Goal: Information Seeking & Learning: Check status

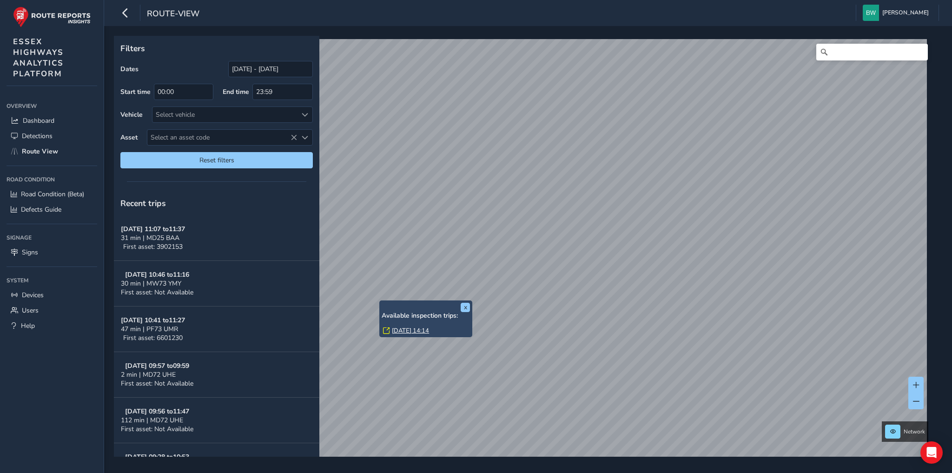
click at [409, 330] on link "[DATE] 14:14" at bounding box center [410, 330] width 37 height 8
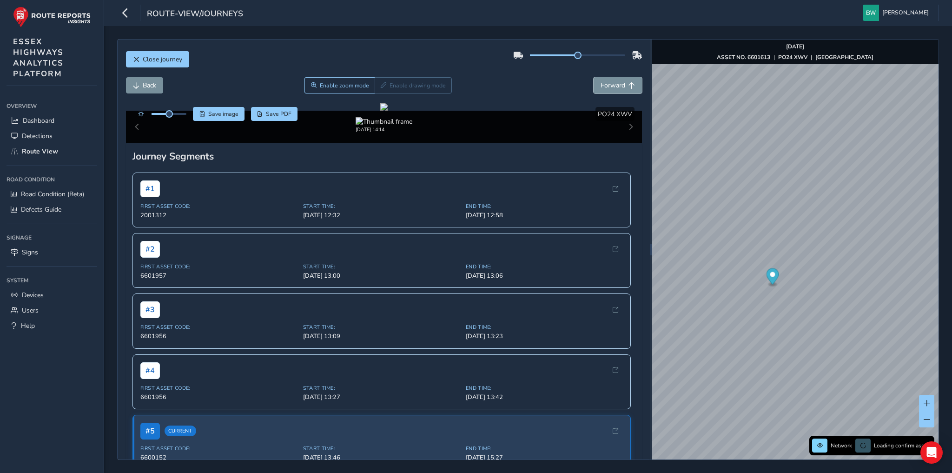
click at [601, 84] on span "Forward" at bounding box center [613, 85] width 25 height 9
click at [143, 86] on span "Back" at bounding box center [149, 85] width 13 height 9
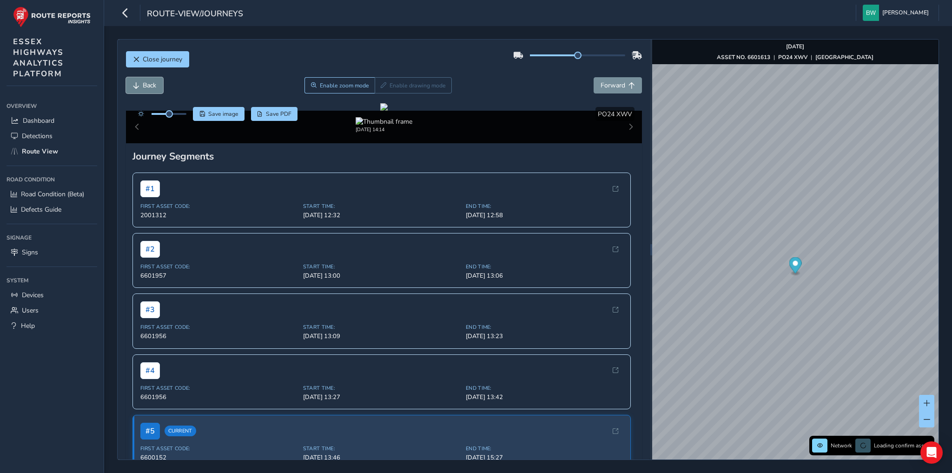
click at [143, 86] on span "Back" at bounding box center [149, 85] width 13 height 9
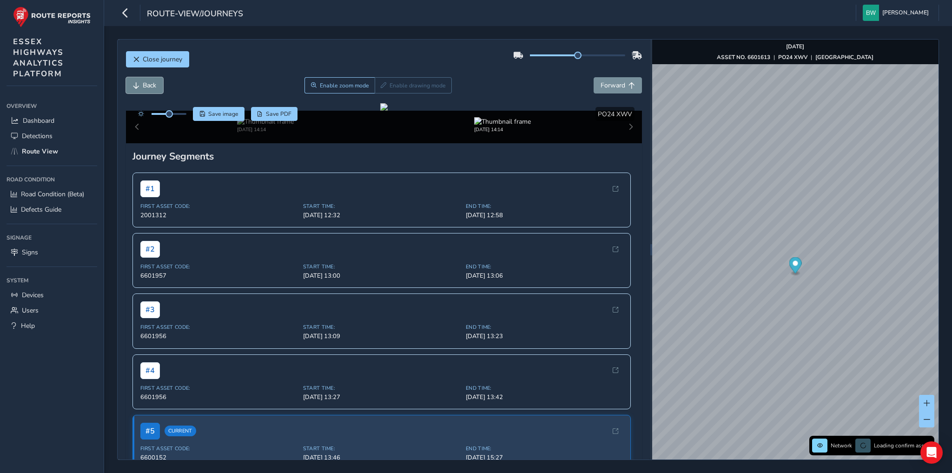
click at [143, 86] on span "Back" at bounding box center [149, 85] width 13 height 9
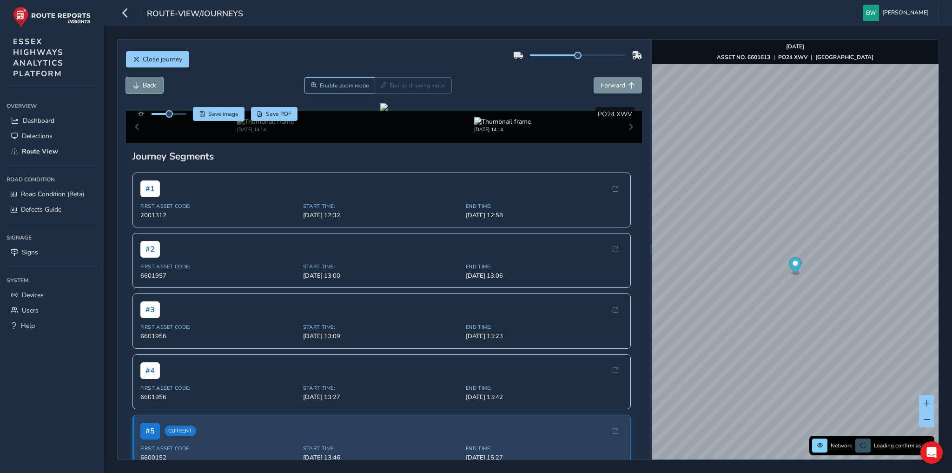
click at [143, 86] on span "Back" at bounding box center [149, 85] width 13 height 9
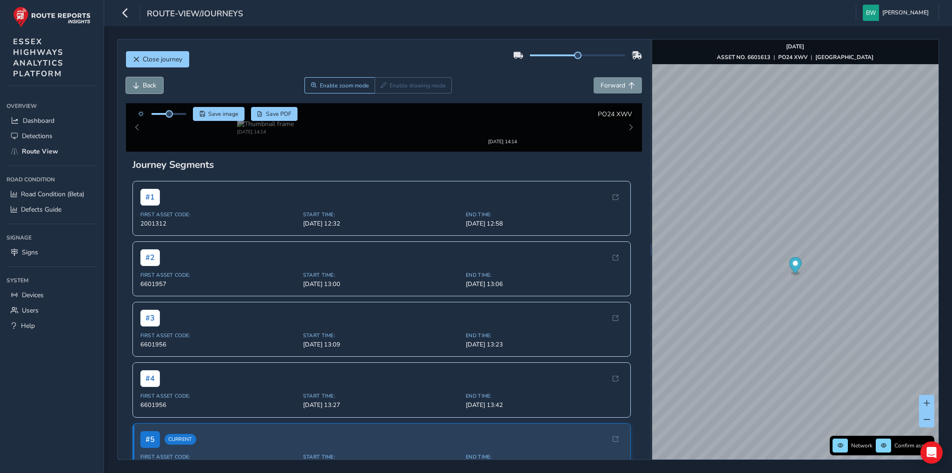
click at [143, 86] on span "Back" at bounding box center [149, 85] width 13 height 9
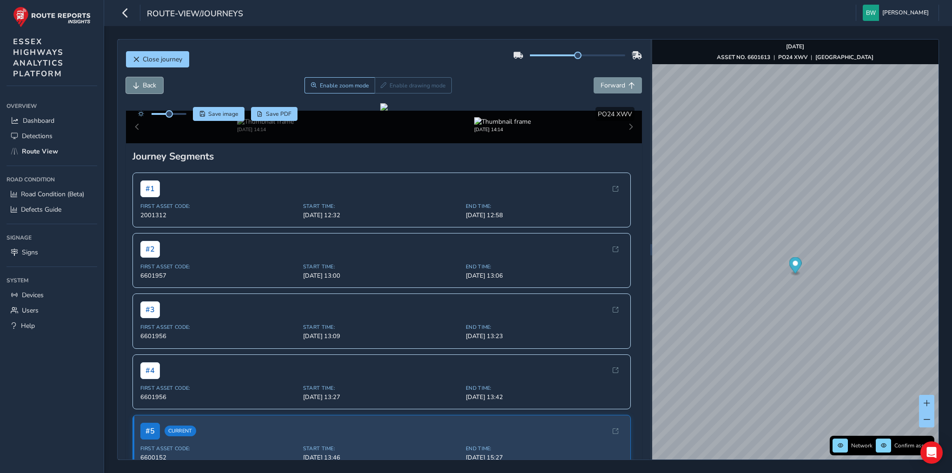
click at [143, 86] on span "Back" at bounding box center [149, 85] width 13 height 9
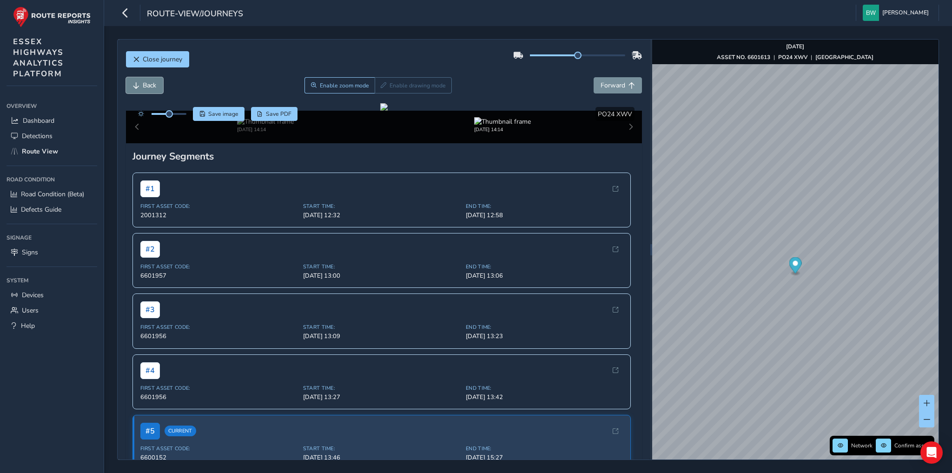
click at [143, 86] on span "Back" at bounding box center [149, 85] width 13 height 9
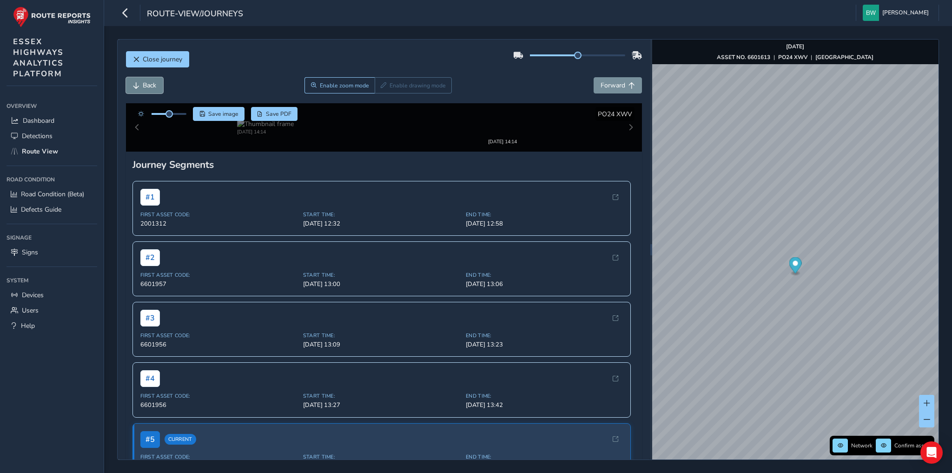
click at [143, 86] on span "Back" at bounding box center [149, 85] width 13 height 9
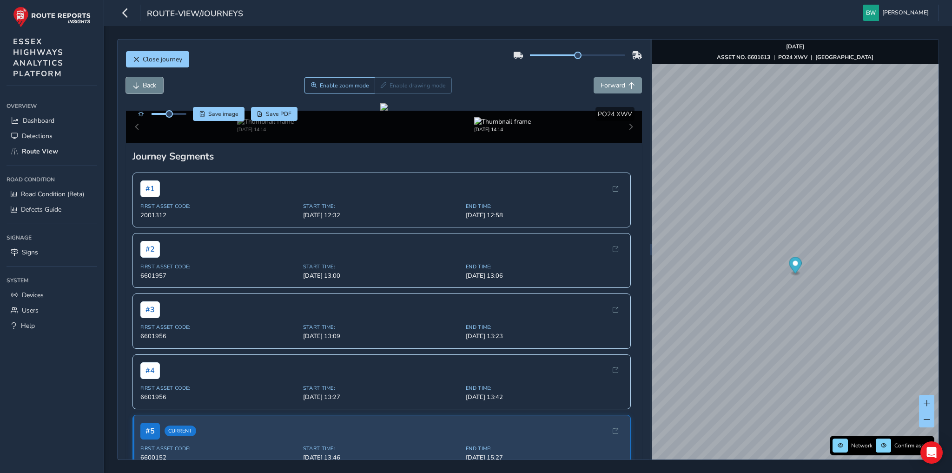
click at [143, 86] on span "Back" at bounding box center [149, 85] width 13 height 9
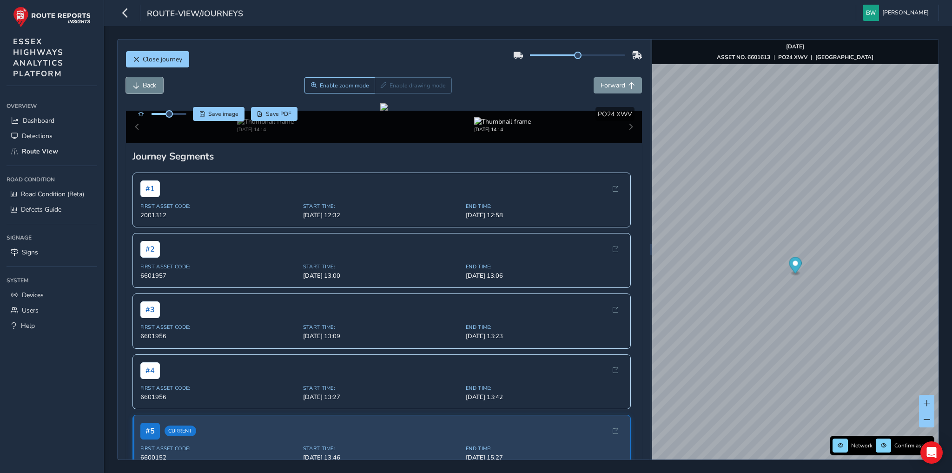
click at [143, 86] on span "Back" at bounding box center [149, 85] width 13 height 9
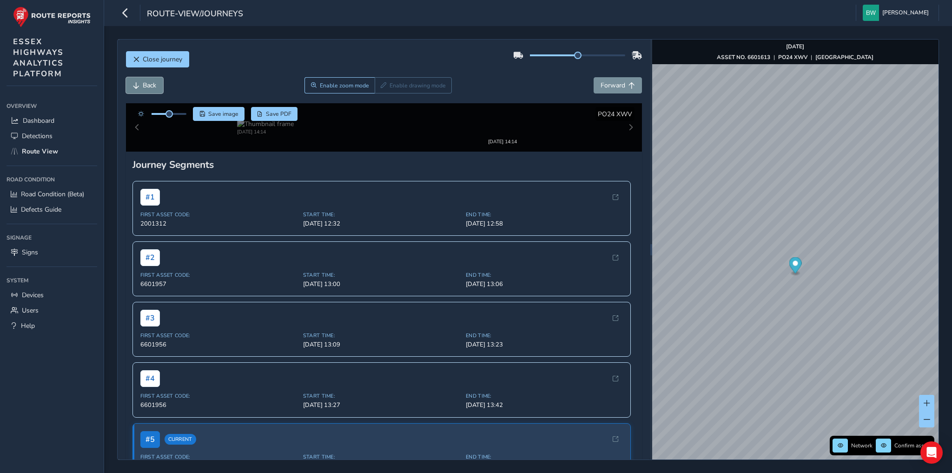
click at [143, 86] on span "Back" at bounding box center [149, 85] width 13 height 9
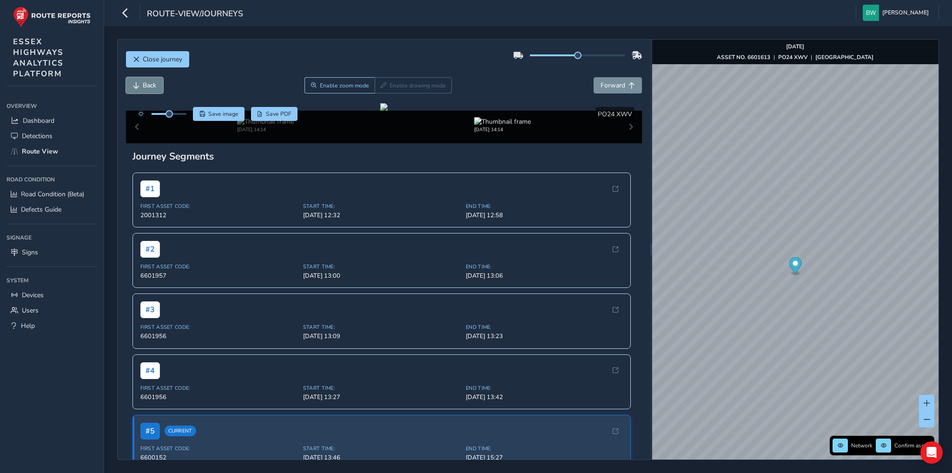
click at [143, 86] on span "Back" at bounding box center [149, 85] width 13 height 9
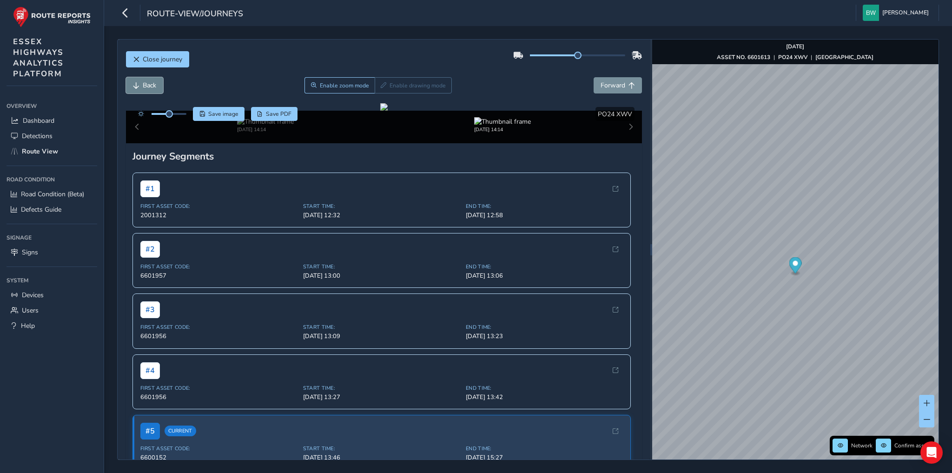
click at [143, 86] on span "Back" at bounding box center [149, 85] width 13 height 9
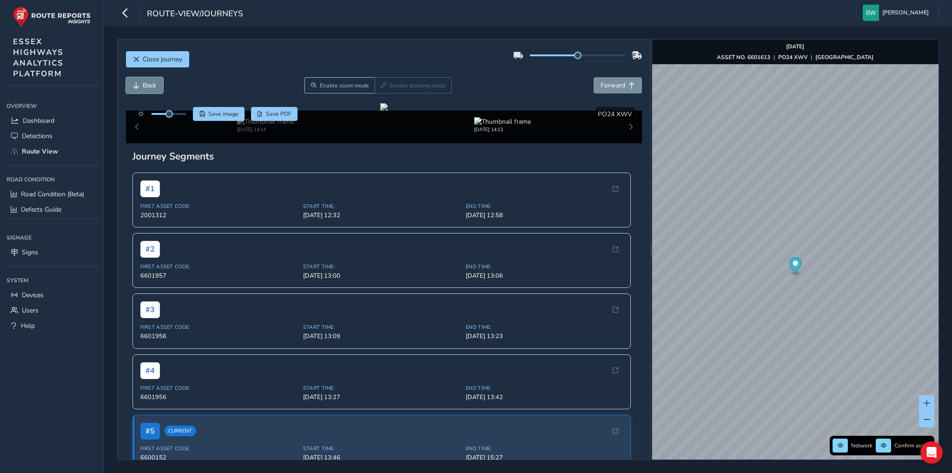
click at [143, 86] on span "Back" at bounding box center [149, 85] width 13 height 9
click at [614, 85] on span "Forward" at bounding box center [613, 85] width 25 height 9
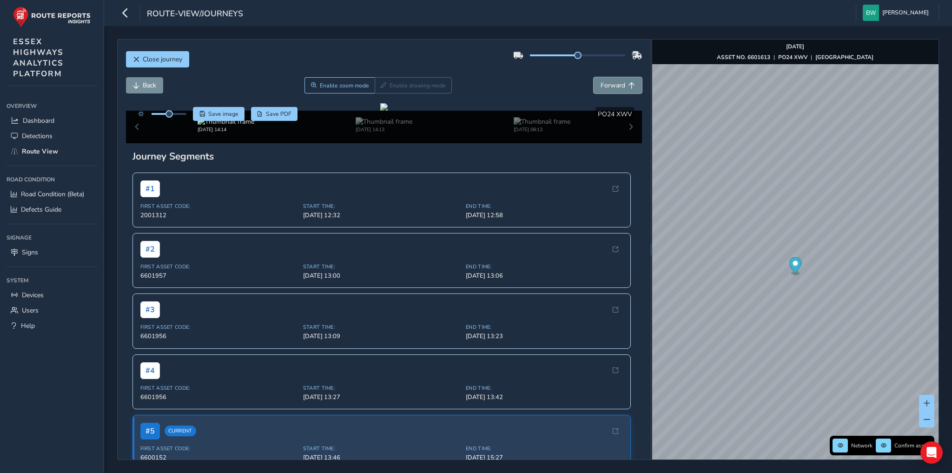
click at [614, 85] on span "Forward" at bounding box center [613, 85] width 25 height 9
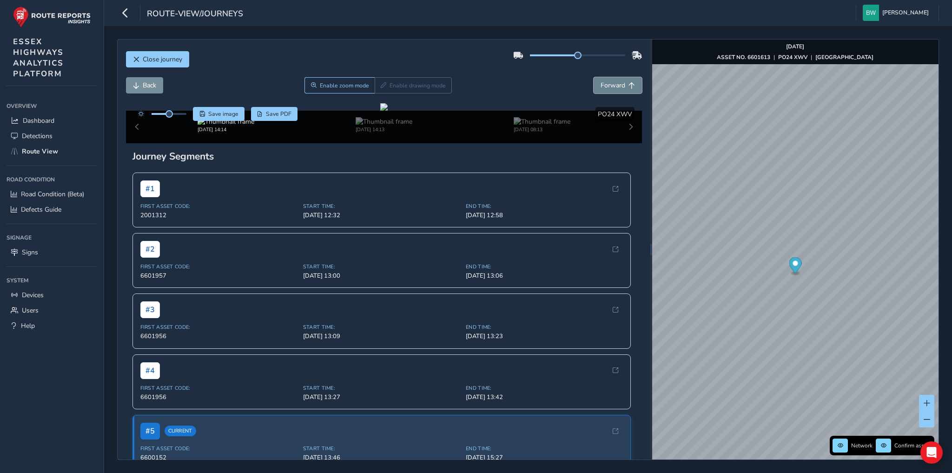
click at [614, 85] on span "Forward" at bounding box center [613, 85] width 25 height 9
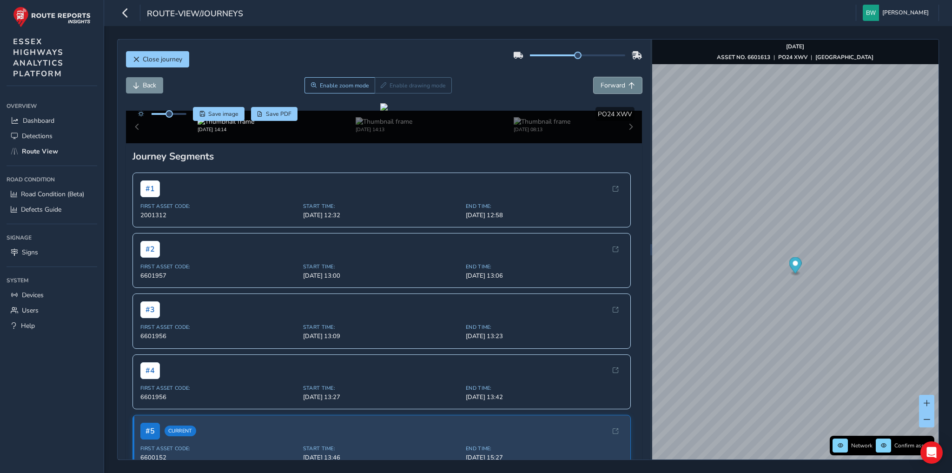
click at [614, 85] on span "Forward" at bounding box center [613, 85] width 25 height 9
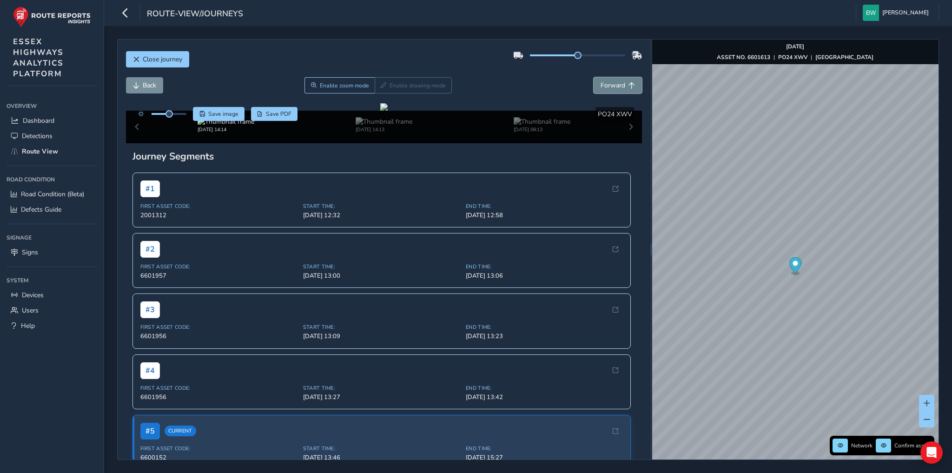
click at [614, 85] on span "Forward" at bounding box center [613, 85] width 25 height 9
click at [263, 126] on img at bounding box center [265, 121] width 57 height 9
click at [479, 126] on img at bounding box center [502, 121] width 57 height 9
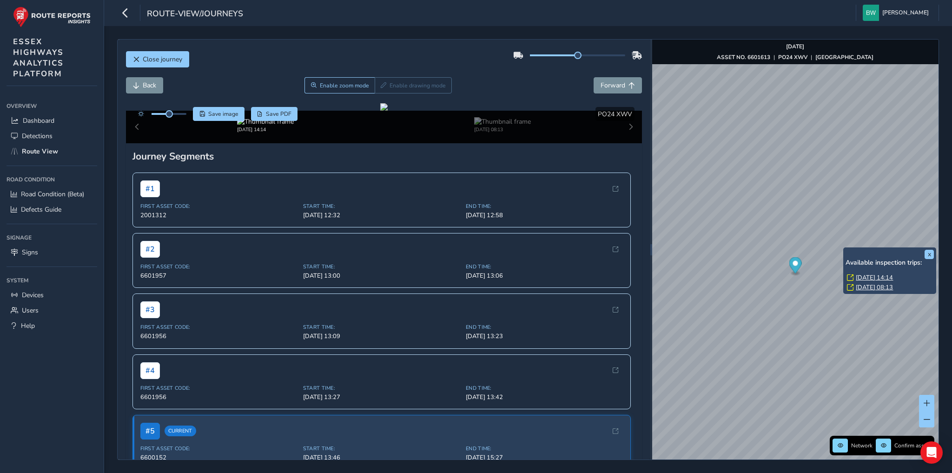
click at [865, 286] on link "[DATE] 08:13" at bounding box center [874, 287] width 37 height 8
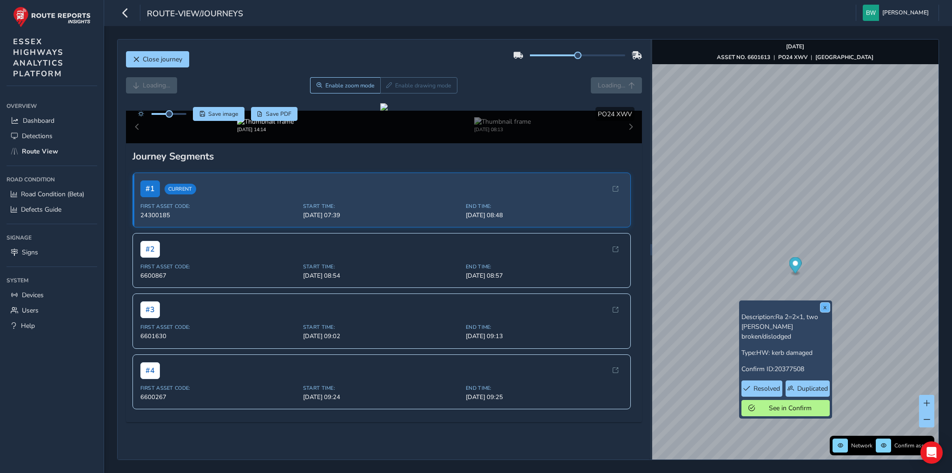
click at [826, 306] on button "x" at bounding box center [824, 307] width 9 height 9
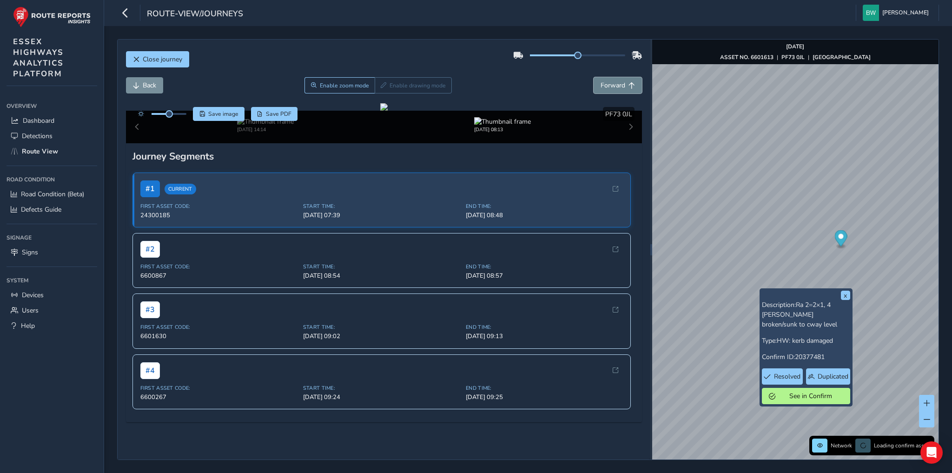
click at [609, 81] on span "Forward" at bounding box center [613, 85] width 25 height 9
click at [608, 82] on span "Forward" at bounding box center [613, 85] width 25 height 9
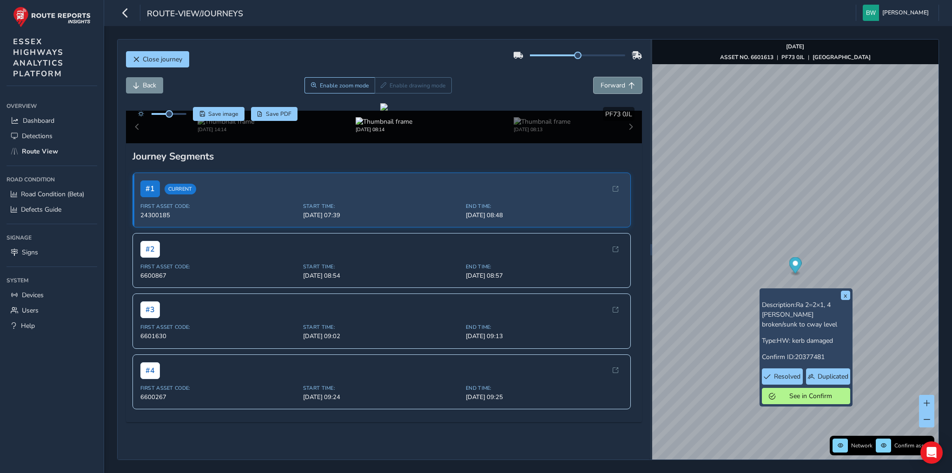
click at [608, 82] on span "Forward" at bounding box center [613, 85] width 25 height 9
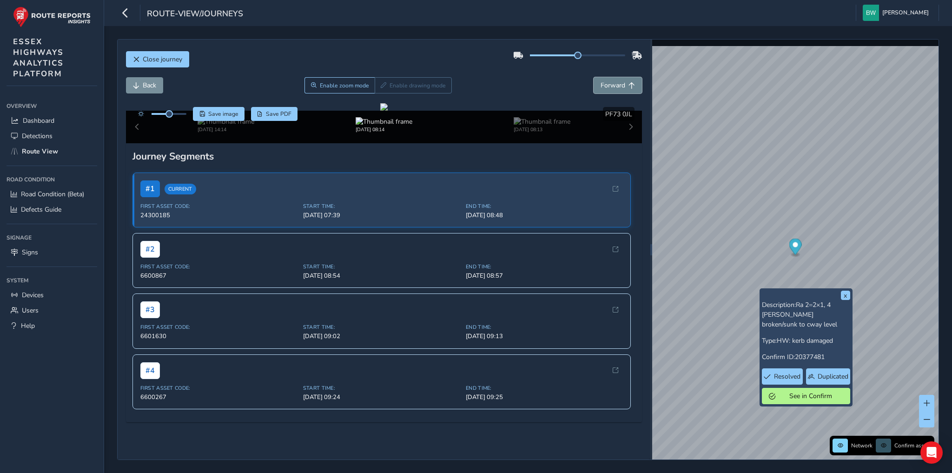
click at [608, 82] on span "Forward" at bounding box center [613, 85] width 25 height 9
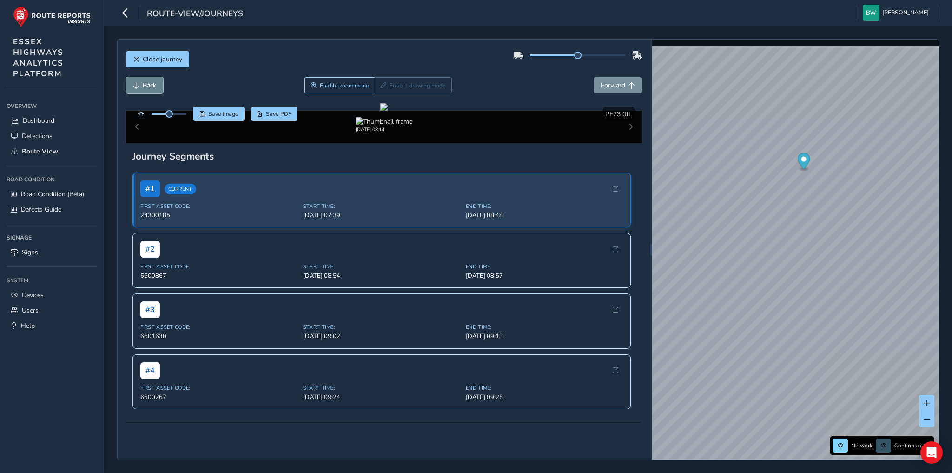
click at [150, 82] on span "Back" at bounding box center [149, 85] width 13 height 9
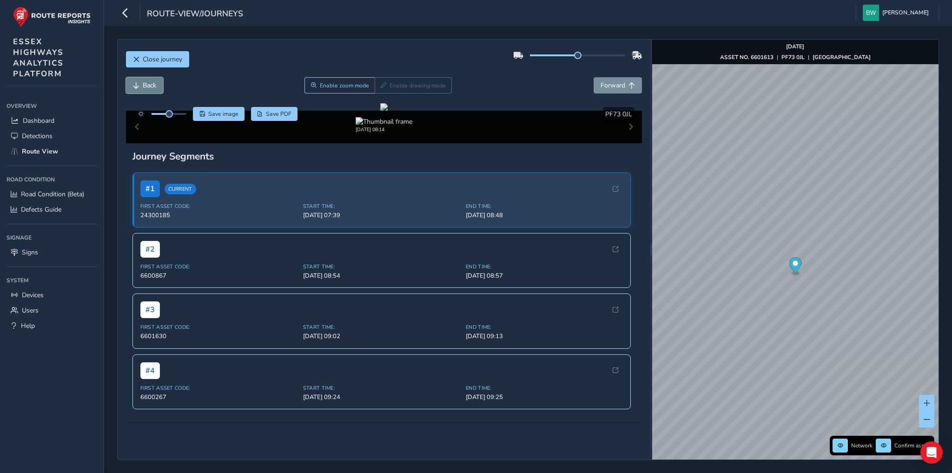
click at [150, 82] on span "Back" at bounding box center [149, 85] width 13 height 9
click at [140, 83] on button "Back" at bounding box center [144, 85] width 37 height 16
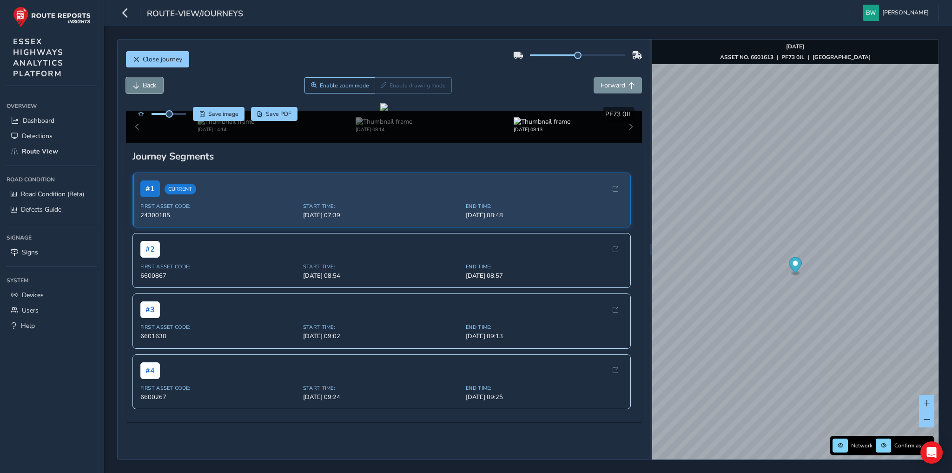
click at [140, 83] on button "Back" at bounding box center [144, 85] width 37 height 16
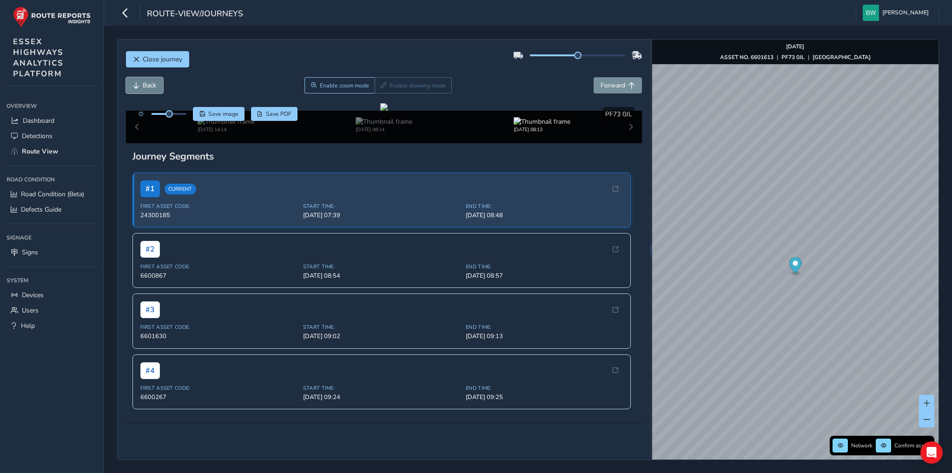
click at [140, 83] on button "Back" at bounding box center [144, 85] width 37 height 16
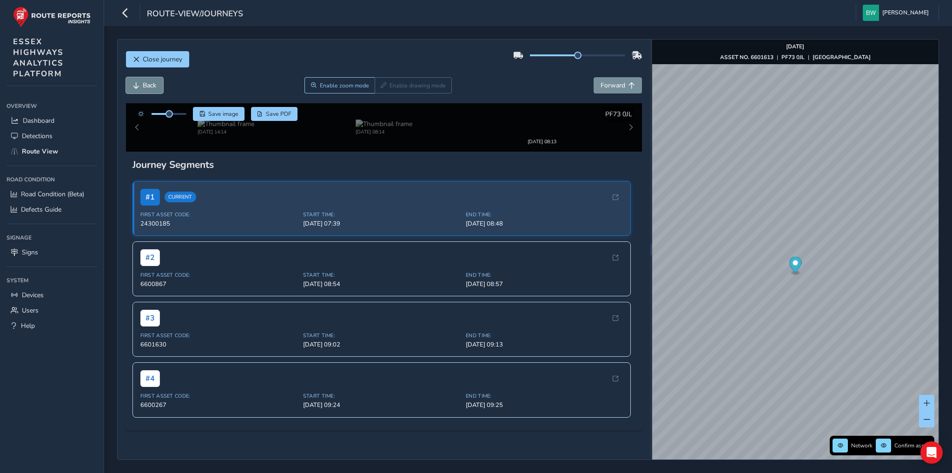
click at [140, 83] on button "Back" at bounding box center [144, 85] width 37 height 16
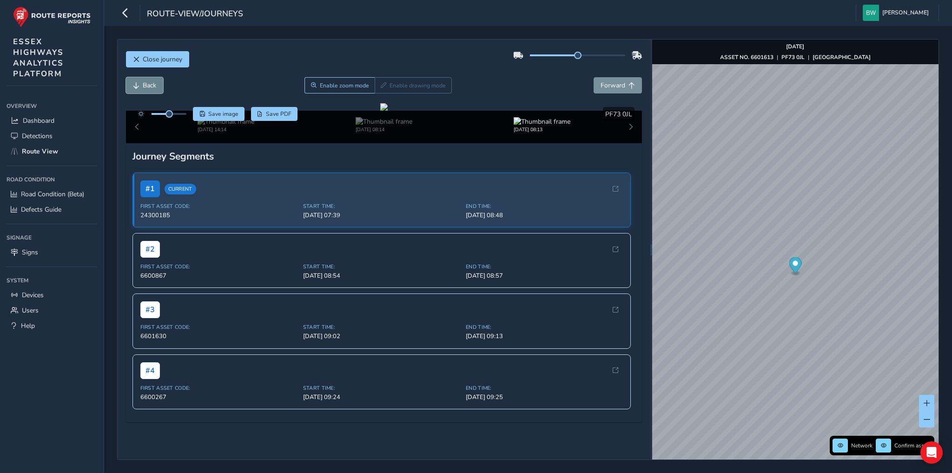
click at [140, 83] on button "Back" at bounding box center [144, 85] width 37 height 16
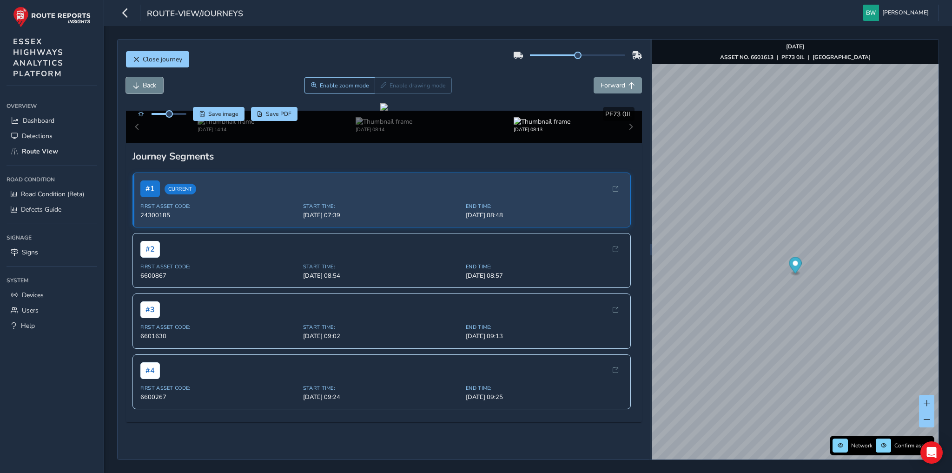
click at [140, 83] on button "Back" at bounding box center [144, 85] width 37 height 16
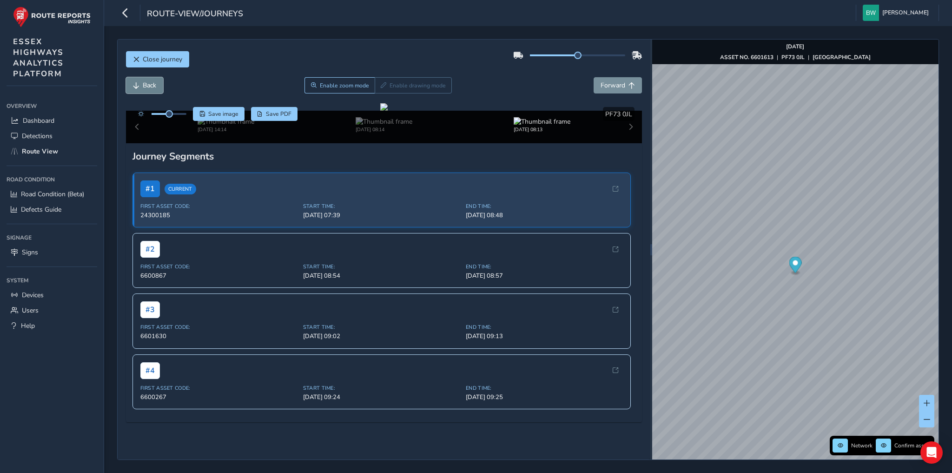
click at [140, 83] on button "Back" at bounding box center [144, 85] width 37 height 16
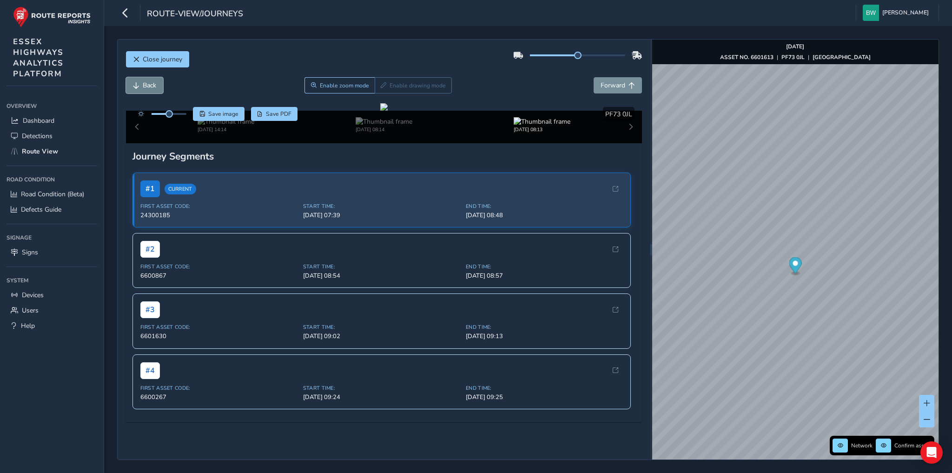
click at [140, 83] on button "Back" at bounding box center [144, 85] width 37 height 16
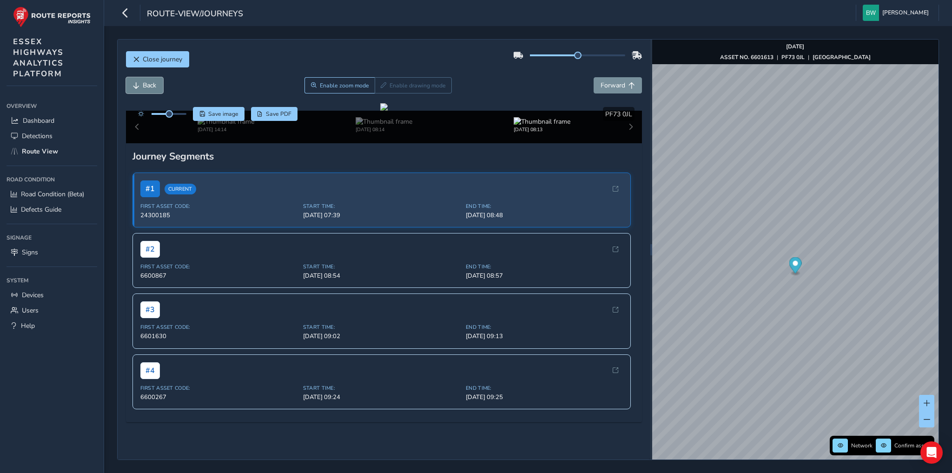
click at [140, 83] on button "Back" at bounding box center [144, 85] width 37 height 16
click at [605, 81] on span "Forward" at bounding box center [613, 85] width 25 height 9
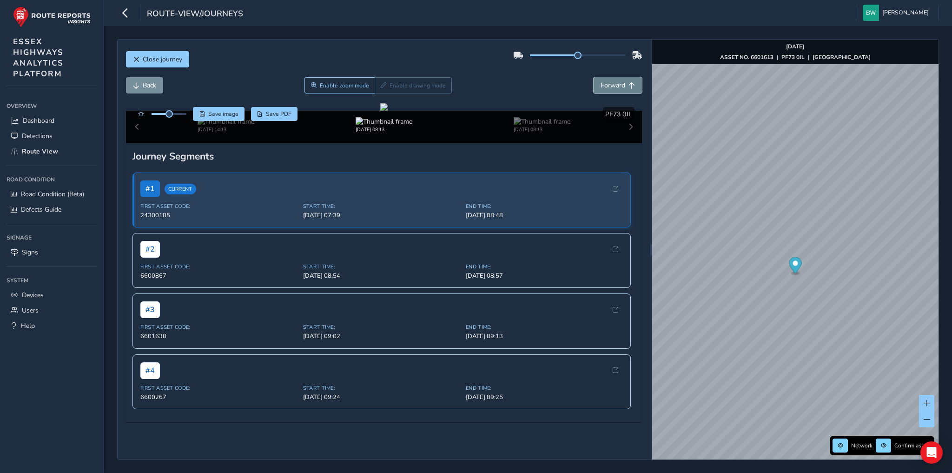
click at [605, 81] on span "Forward" at bounding box center [613, 85] width 25 height 9
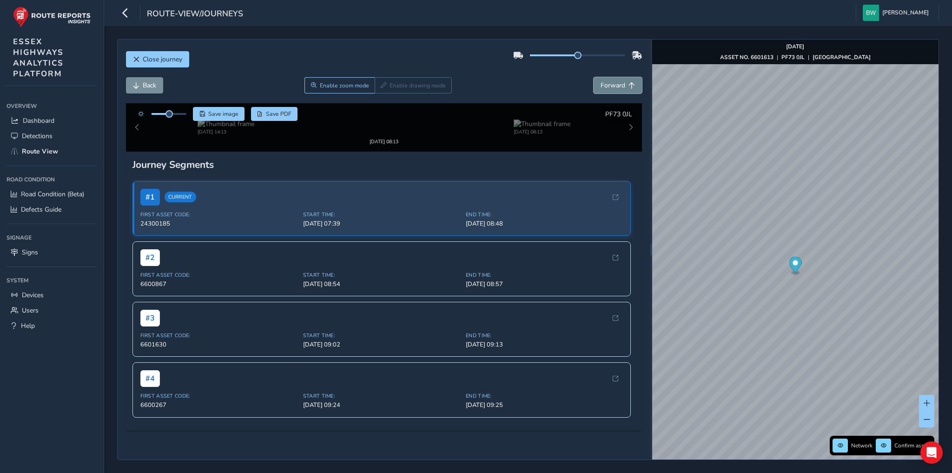
click at [605, 81] on span "Forward" at bounding box center [613, 85] width 25 height 9
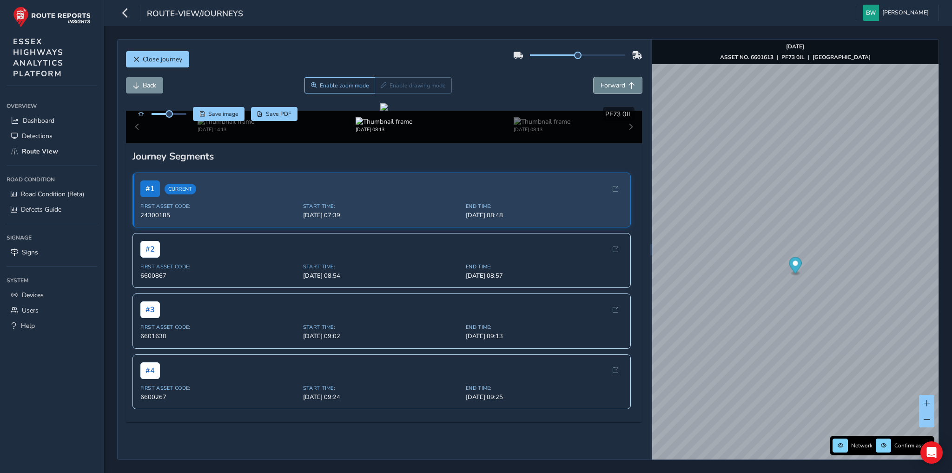
click at [605, 81] on span "Forward" at bounding box center [613, 85] width 25 height 9
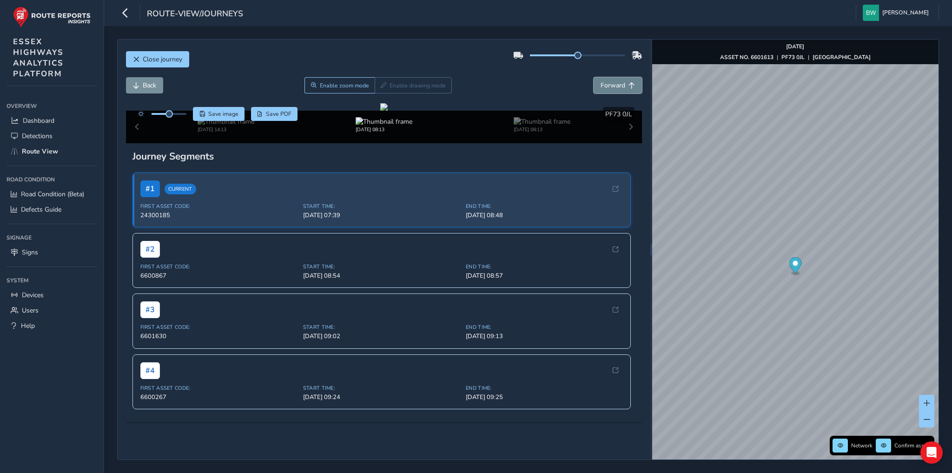
click at [605, 81] on span "Forward" at bounding box center [613, 85] width 25 height 9
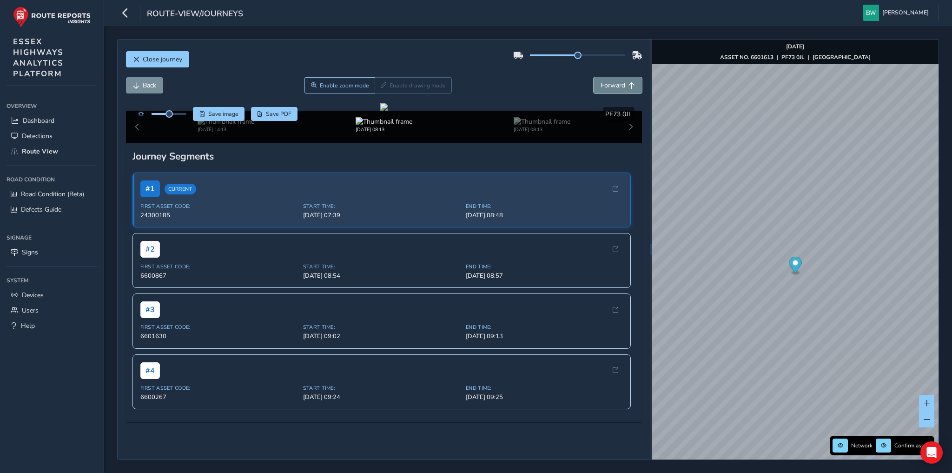
click at [605, 81] on span "Forward" at bounding box center [613, 85] width 25 height 9
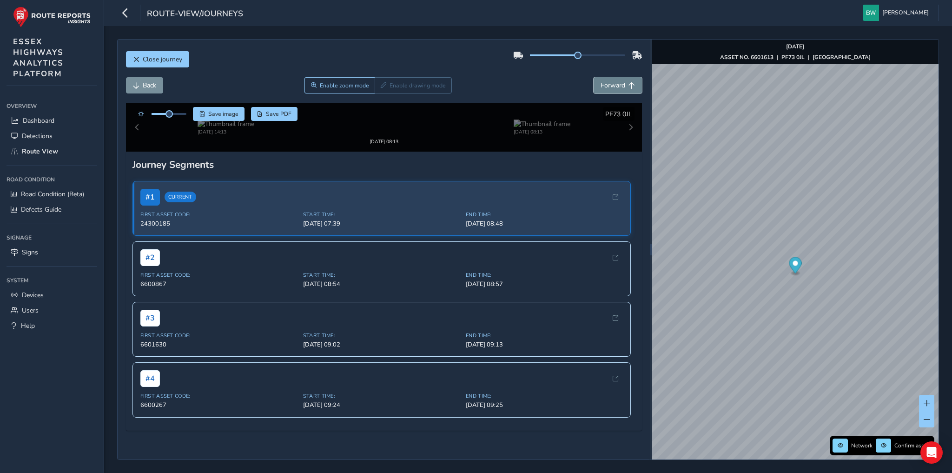
click at [605, 81] on span "Forward" at bounding box center [613, 85] width 25 height 9
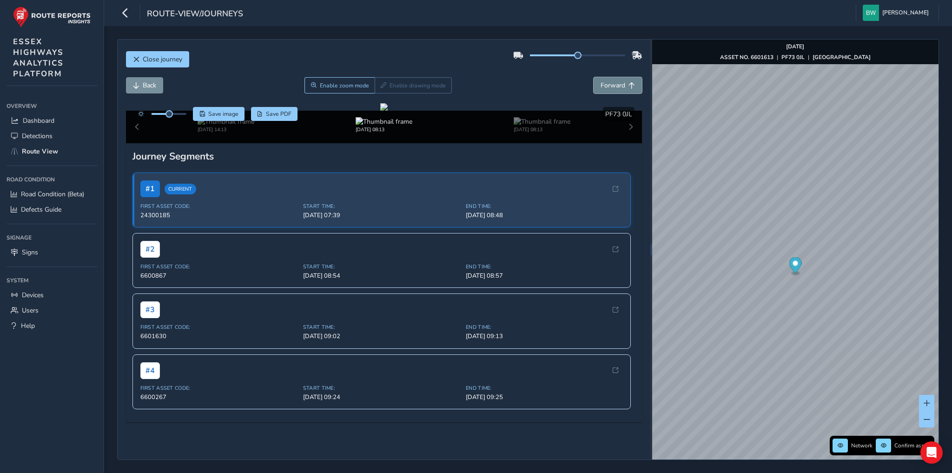
click at [605, 81] on span "Forward" at bounding box center [613, 85] width 25 height 9
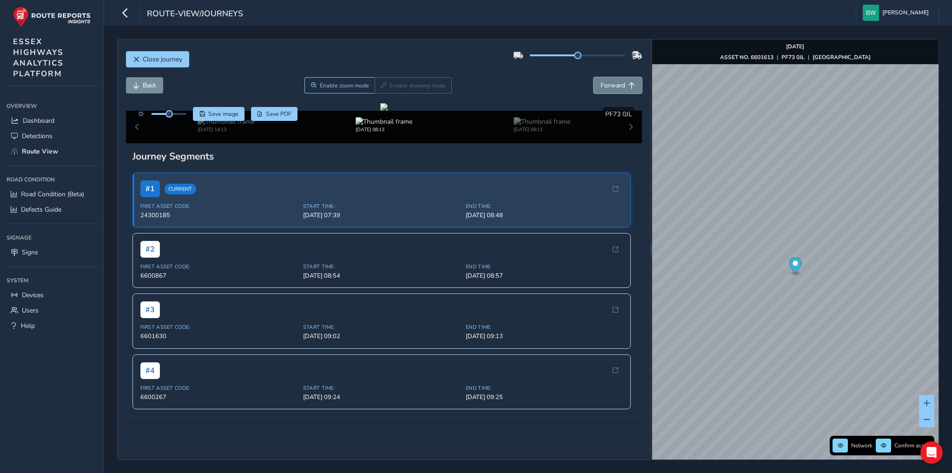
click at [605, 81] on span "Forward" at bounding box center [613, 85] width 25 height 9
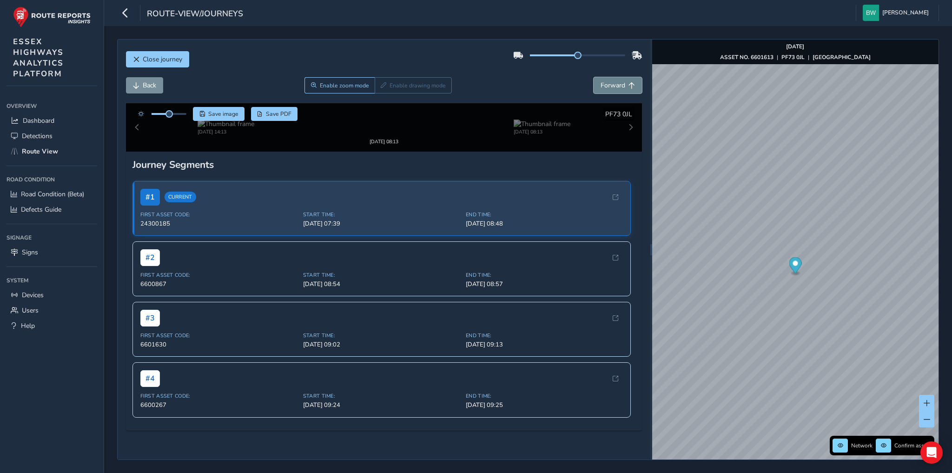
click at [605, 81] on span "Forward" at bounding box center [613, 85] width 25 height 9
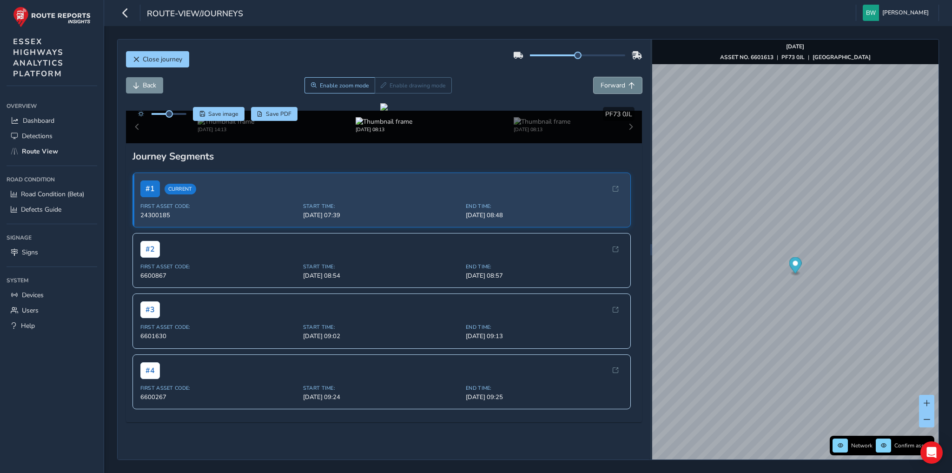
click at [605, 81] on span "Forward" at bounding box center [613, 85] width 25 height 9
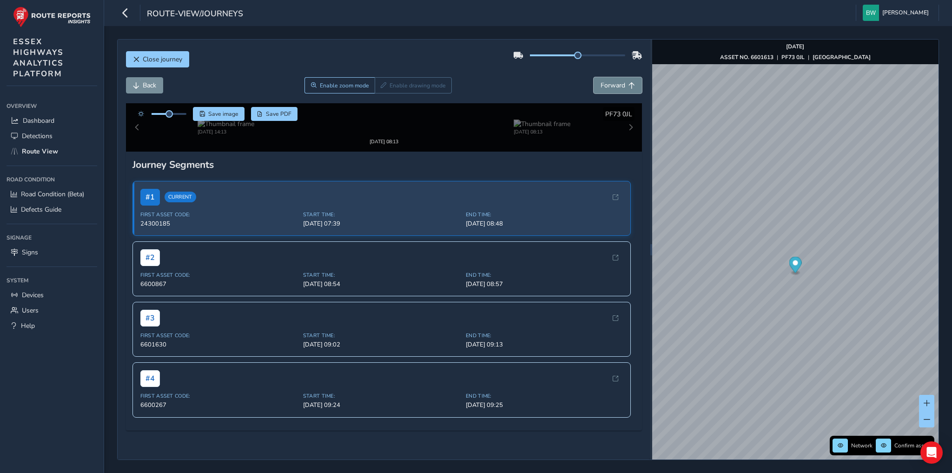
click at [605, 81] on span "Forward" at bounding box center [613, 85] width 25 height 9
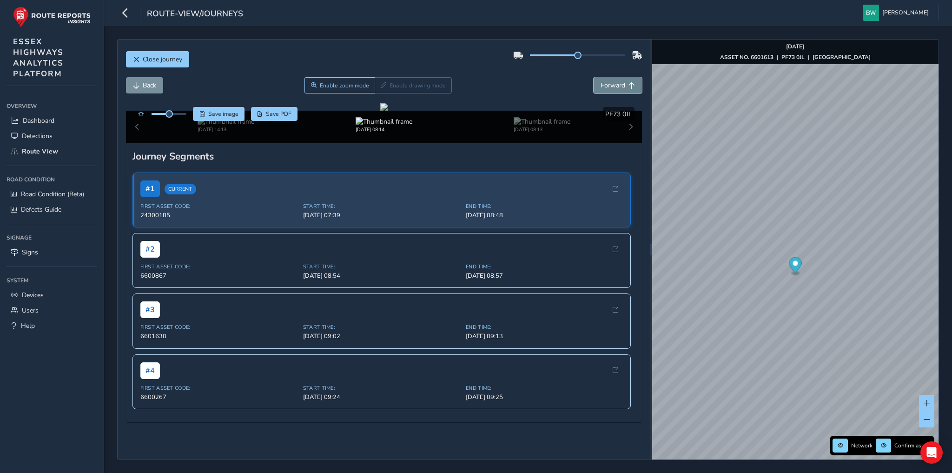
click at [605, 81] on span "Forward" at bounding box center [613, 85] width 25 height 9
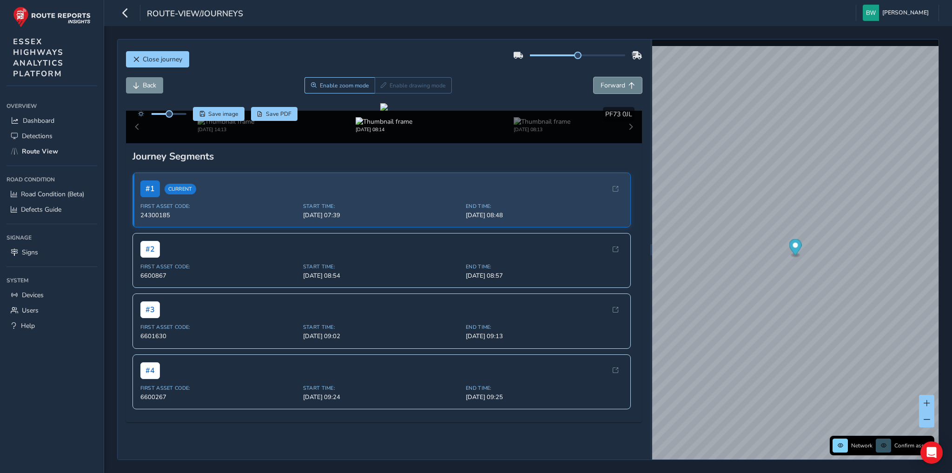
click at [605, 81] on span "Forward" at bounding box center [613, 85] width 25 height 9
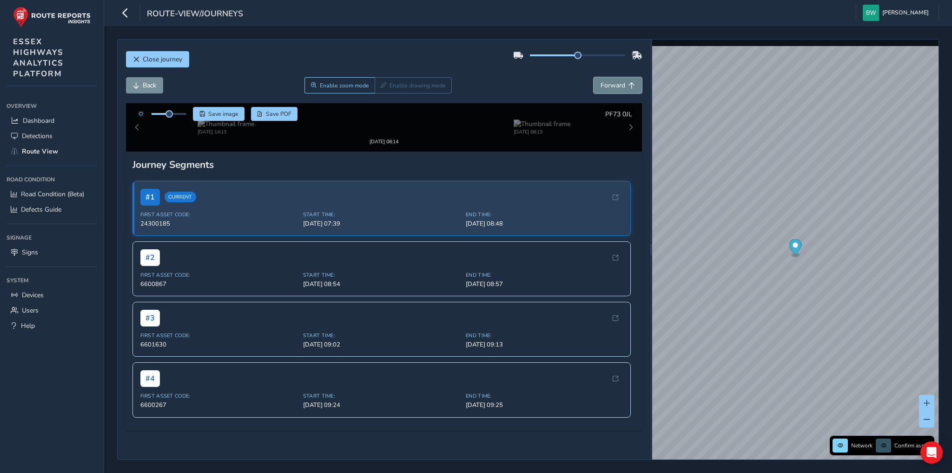
click at [605, 81] on span "Forward" at bounding box center [613, 85] width 25 height 9
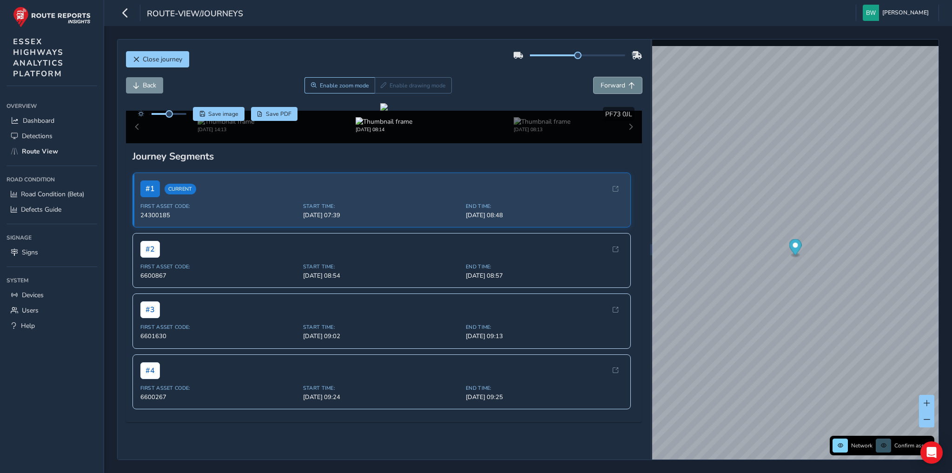
click at [605, 81] on span "Forward" at bounding box center [613, 85] width 25 height 9
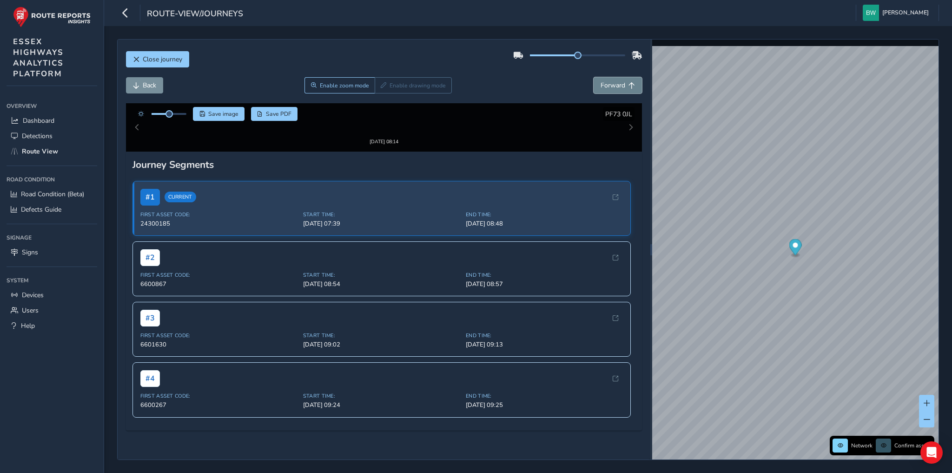
click at [605, 81] on span "Forward" at bounding box center [613, 85] width 25 height 9
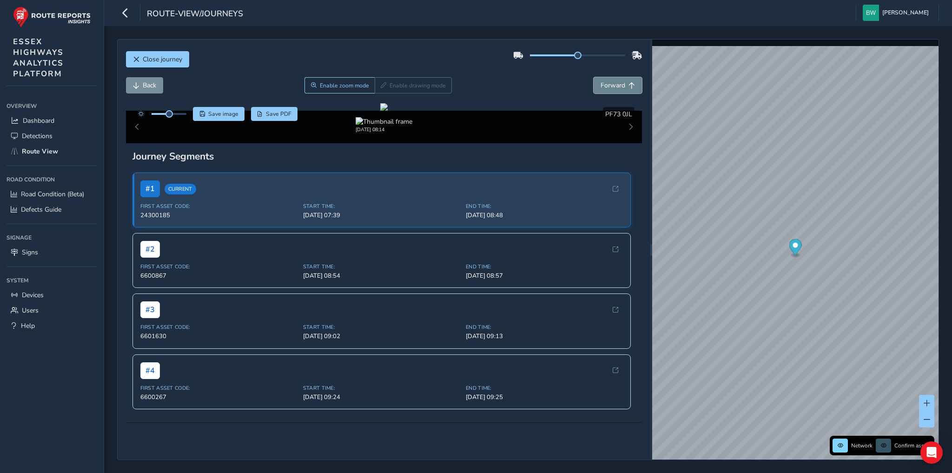
click at [605, 81] on span "Forward" at bounding box center [613, 85] width 25 height 9
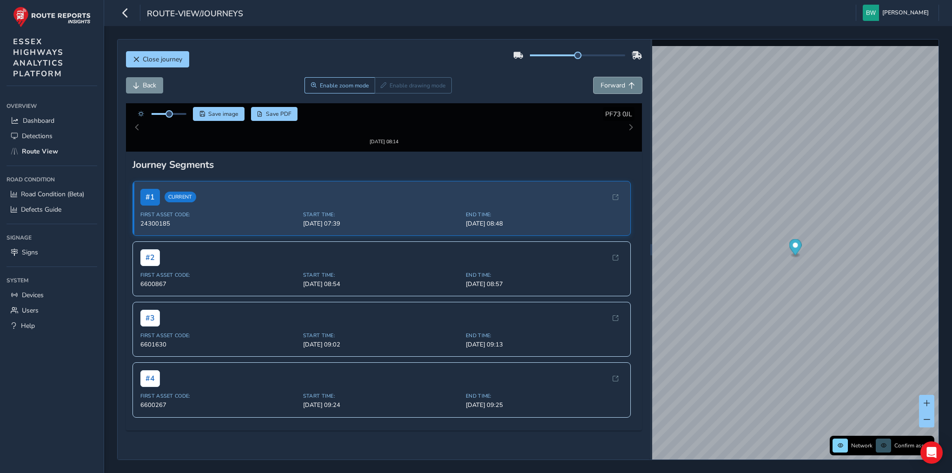
click at [605, 81] on span "Forward" at bounding box center [613, 85] width 25 height 9
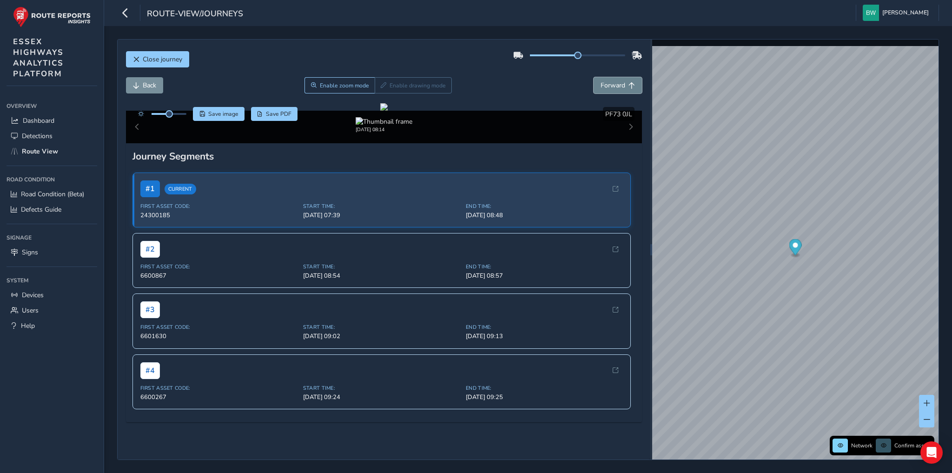
click at [605, 81] on span "Forward" at bounding box center [613, 85] width 25 height 9
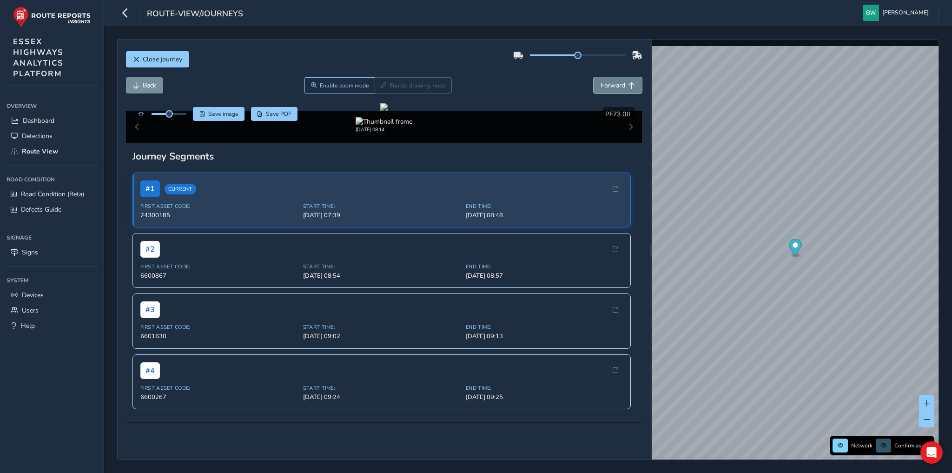
click at [605, 81] on span "Forward" at bounding box center [613, 85] width 25 height 9
click at [138, 80] on button "Back" at bounding box center [144, 85] width 37 height 16
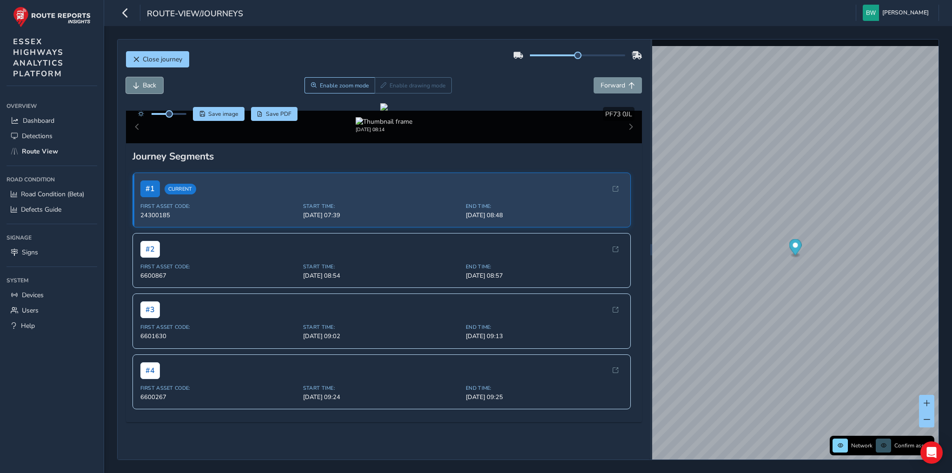
click at [138, 80] on button "Back" at bounding box center [144, 85] width 37 height 16
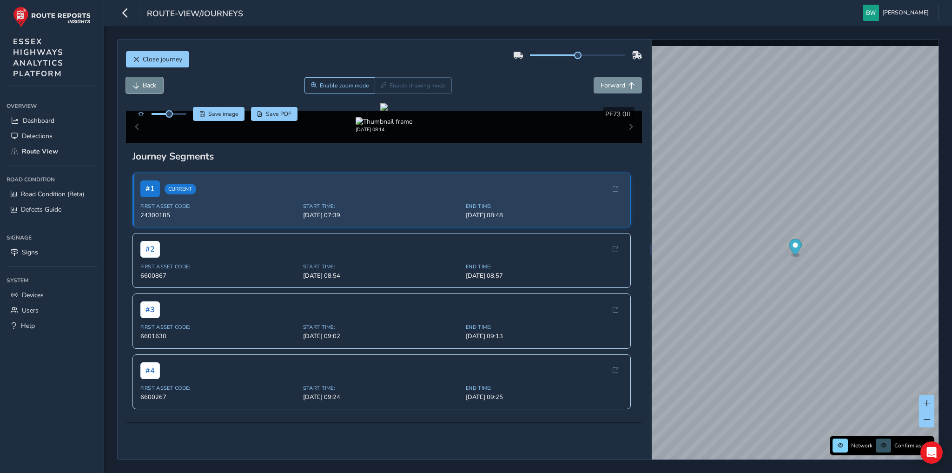
click at [138, 80] on button "Back" at bounding box center [144, 85] width 37 height 16
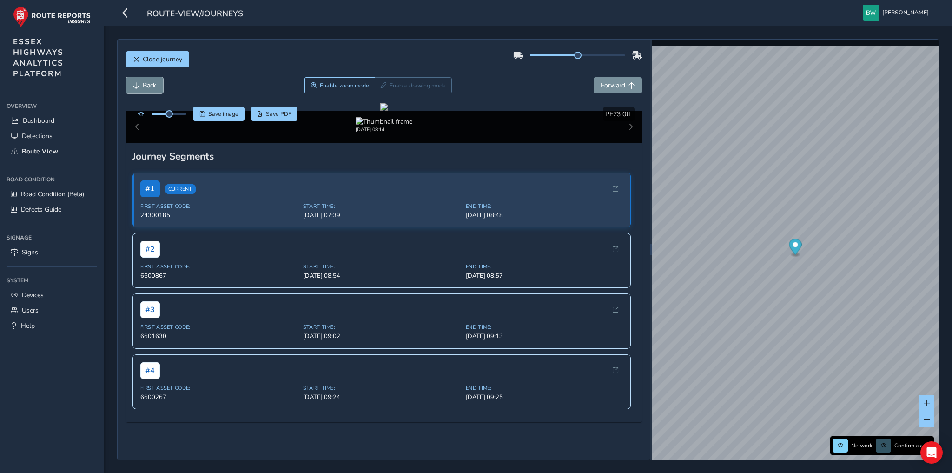
click at [138, 80] on button "Back" at bounding box center [144, 85] width 37 height 16
click at [595, 85] on button "Forward" at bounding box center [618, 85] width 48 height 16
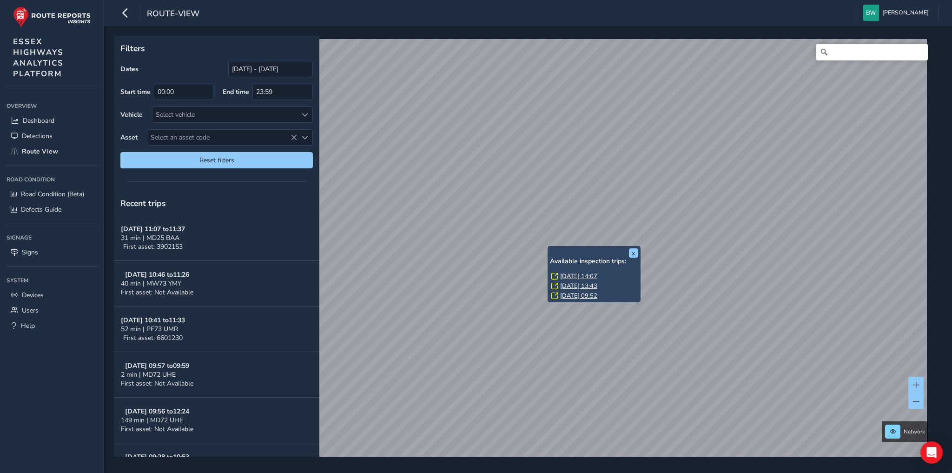
click at [593, 274] on link "Wed, 24 Sep, 14:07" at bounding box center [578, 276] width 37 height 8
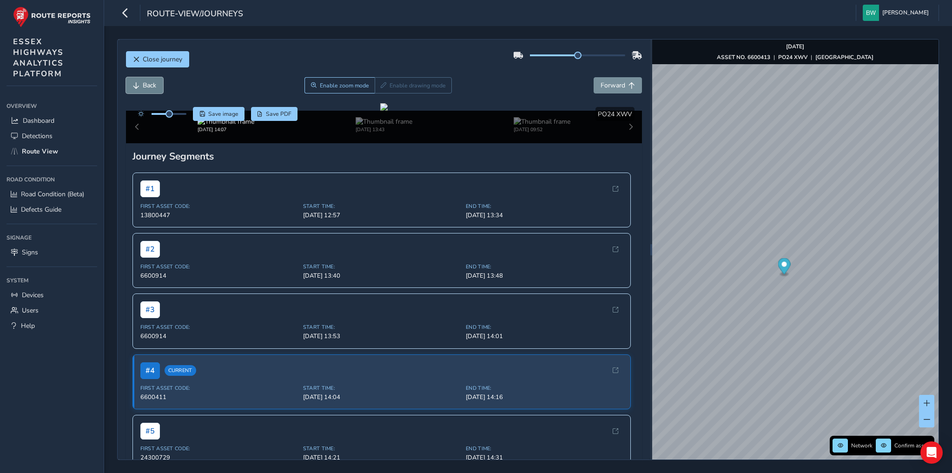
click at [156, 83] on span "Back" at bounding box center [149, 85] width 13 height 9
click at [628, 87] on span "Forward" at bounding box center [631, 85] width 7 height 7
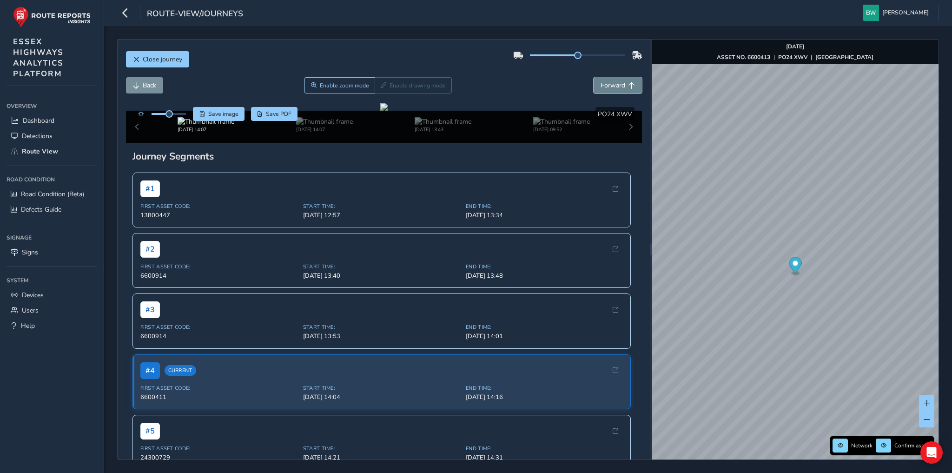
click at [628, 87] on span "Forward" at bounding box center [631, 85] width 7 height 7
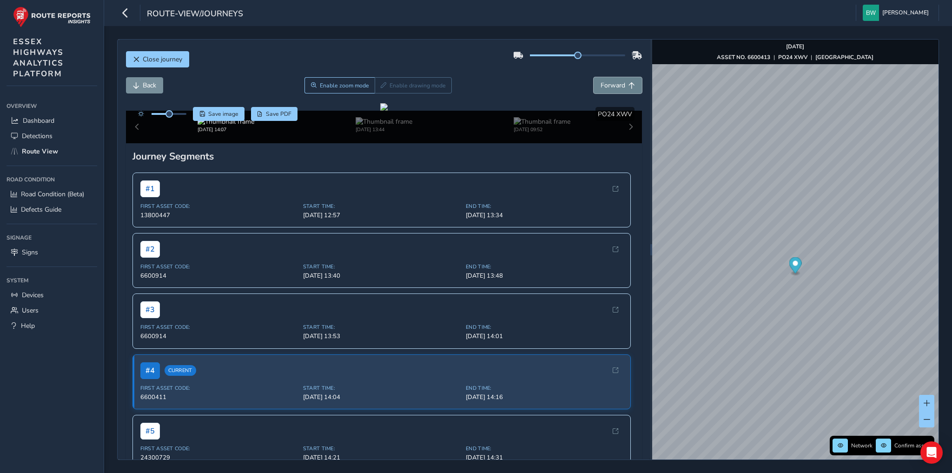
click at [628, 87] on span "Forward" at bounding box center [631, 85] width 7 height 7
click at [146, 84] on span "Back" at bounding box center [149, 85] width 13 height 9
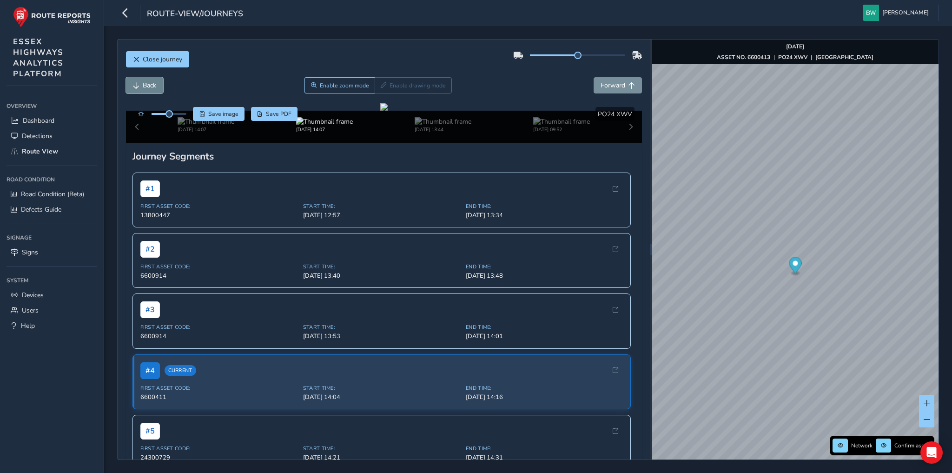
click at [146, 84] on span "Back" at bounding box center [149, 85] width 13 height 9
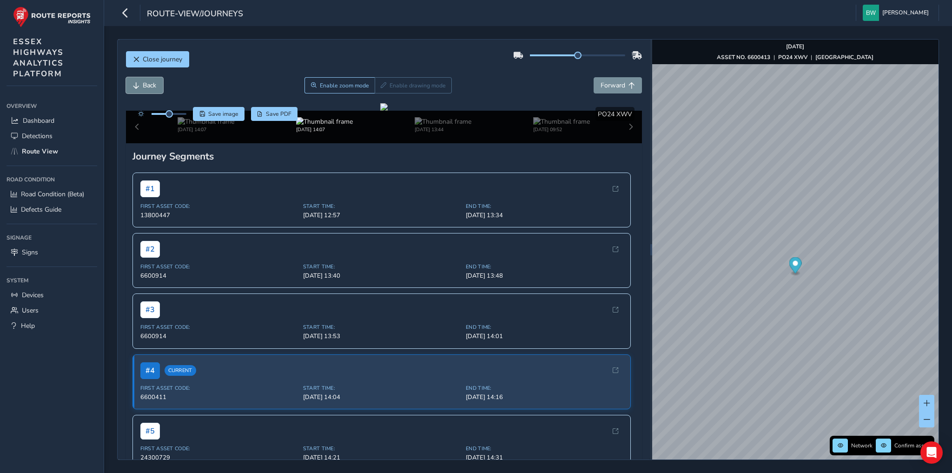
click at [146, 84] on span "Back" at bounding box center [149, 85] width 13 height 9
click at [603, 89] on span "Forward" at bounding box center [613, 85] width 25 height 9
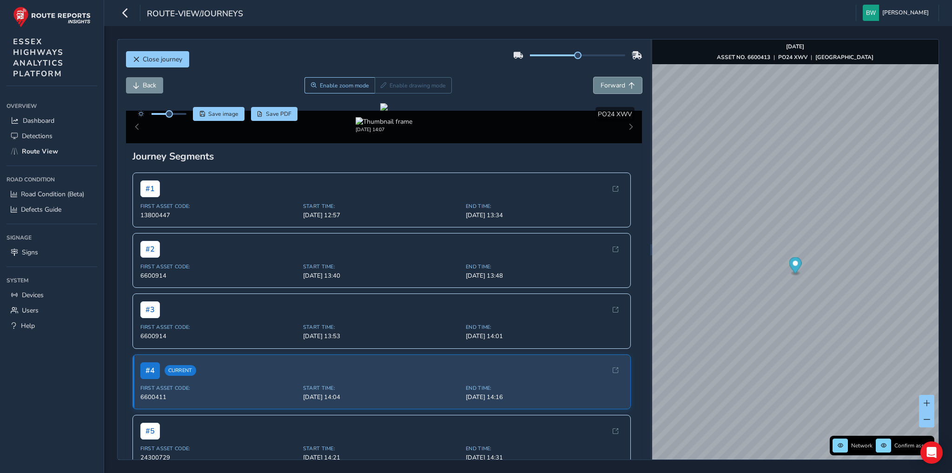
click at [603, 89] on span "Forward" at bounding box center [613, 85] width 25 height 9
click at [540, 126] on img at bounding box center [542, 121] width 57 height 9
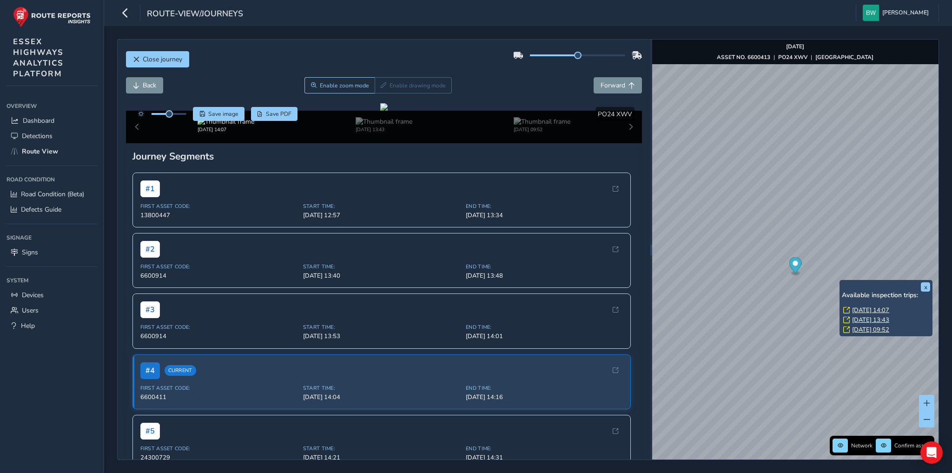
click at [867, 330] on link "Thu, 18 Sep, 09:52" at bounding box center [870, 329] width 37 height 8
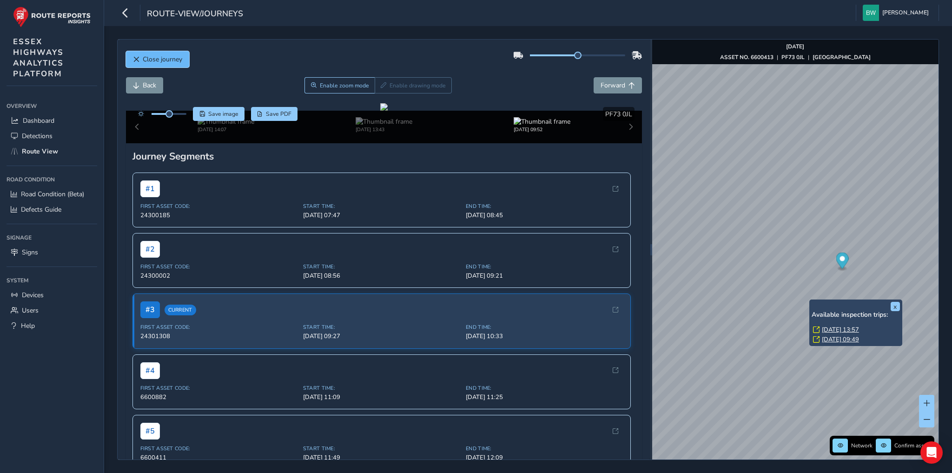
click at [172, 59] on span "Close journey" at bounding box center [163, 59] width 40 height 9
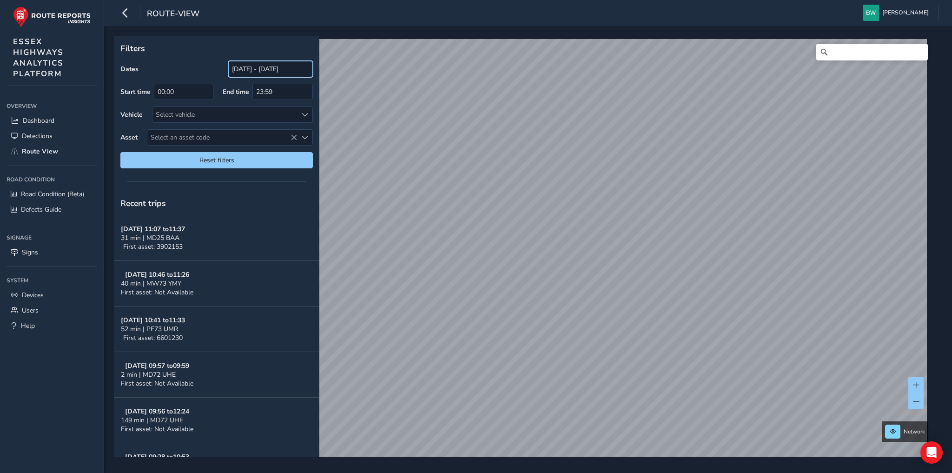
click at [230, 67] on input "[DATE] - [DATE]" at bounding box center [270, 69] width 85 height 16
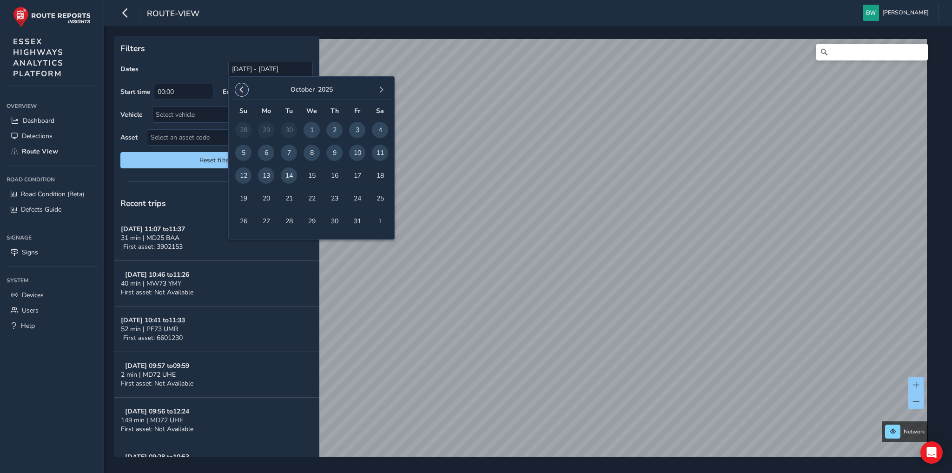
click at [242, 90] on span "button" at bounding box center [241, 89] width 7 height 7
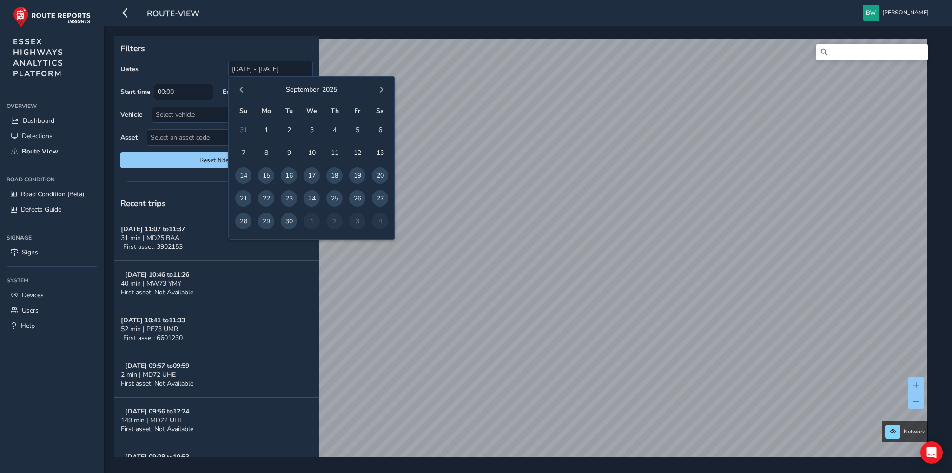
click at [242, 90] on span "button" at bounding box center [241, 89] width 7 height 7
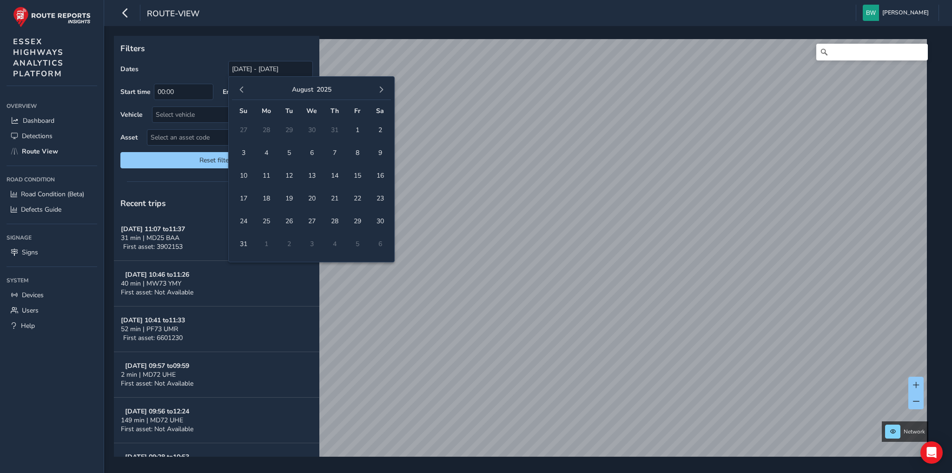
click at [242, 90] on span "button" at bounding box center [241, 89] width 7 height 7
click at [287, 127] on span "1" at bounding box center [289, 130] width 16 height 16
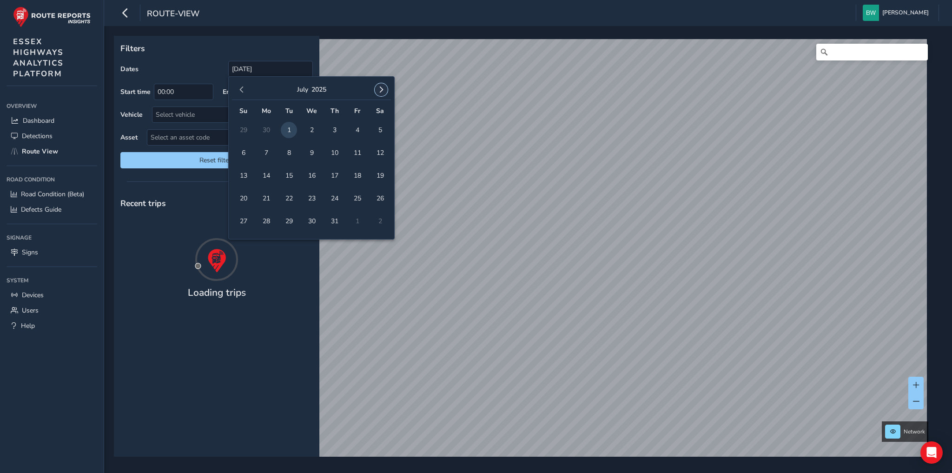
click at [381, 87] on span "button" at bounding box center [381, 89] width 7 height 7
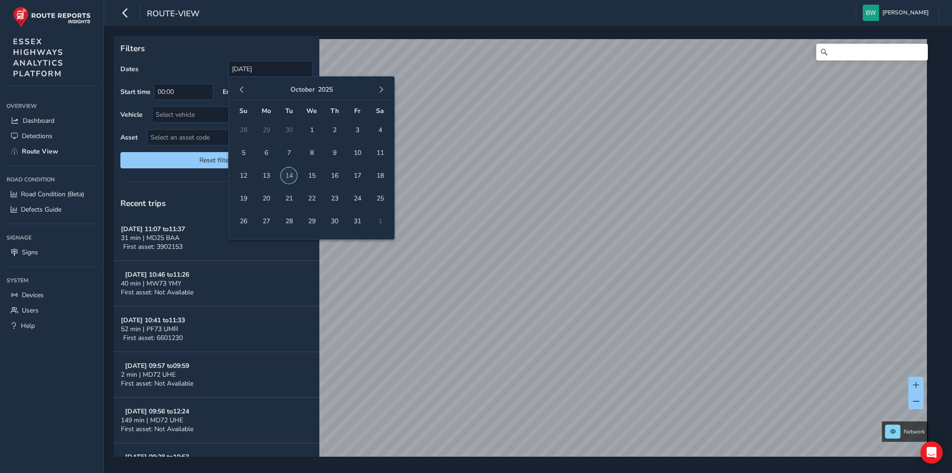
click at [290, 173] on span "14" at bounding box center [289, 175] width 16 height 16
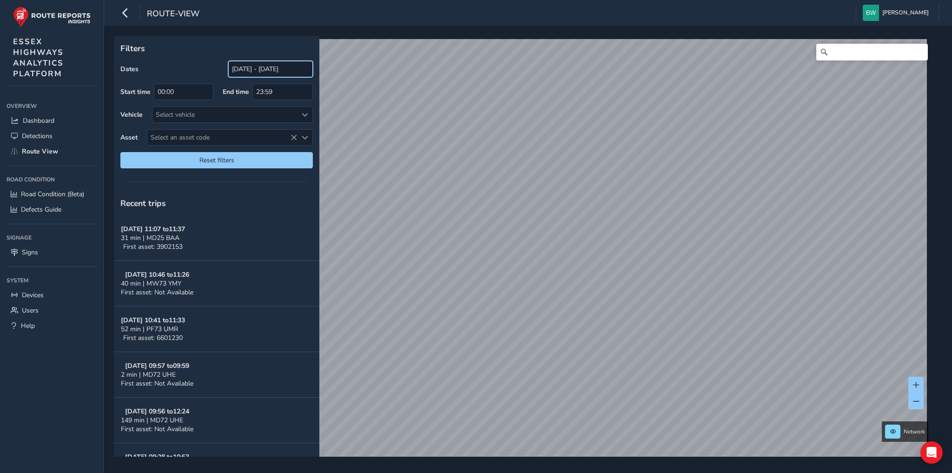
click at [262, 70] on input "01/07/2025 - 14/10/2025" at bounding box center [270, 69] width 85 height 16
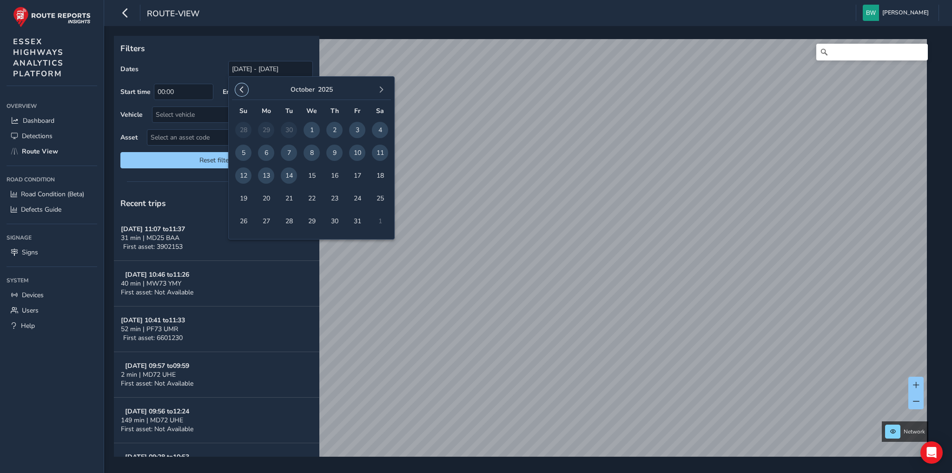
click at [241, 86] on span "button" at bounding box center [241, 89] width 7 height 7
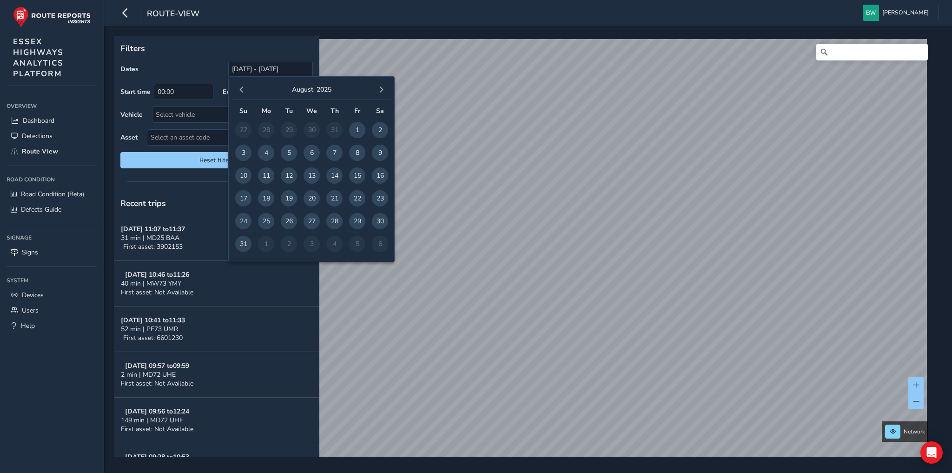
click at [241, 86] on span "button" at bounding box center [241, 89] width 7 height 7
click at [242, 86] on span "button" at bounding box center [241, 89] width 7 height 7
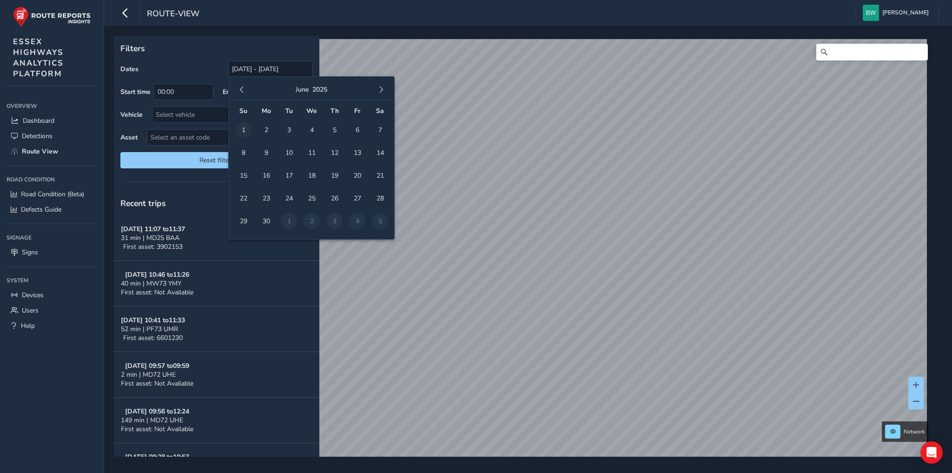
click at [243, 129] on span "1" at bounding box center [243, 130] width 16 height 16
click at [381, 88] on span "button" at bounding box center [381, 89] width 7 height 7
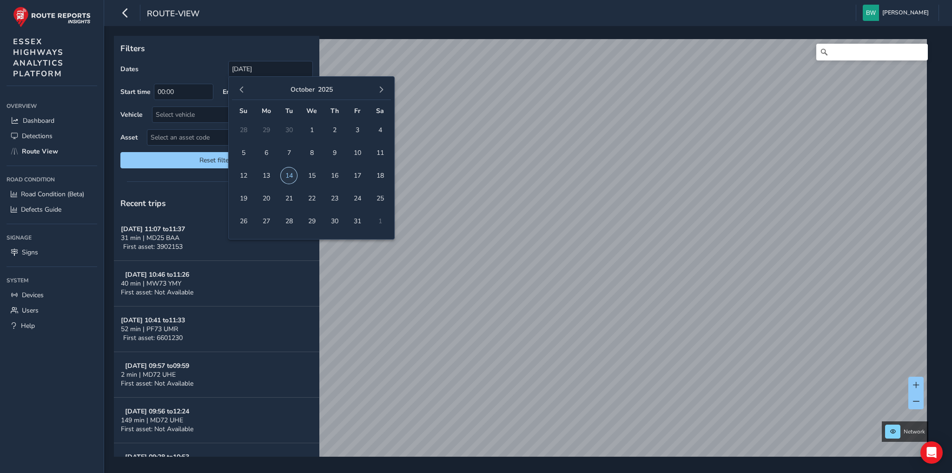
click at [288, 174] on span "14" at bounding box center [289, 175] width 16 height 16
type input "01/06/2025 - 14/10/2025"
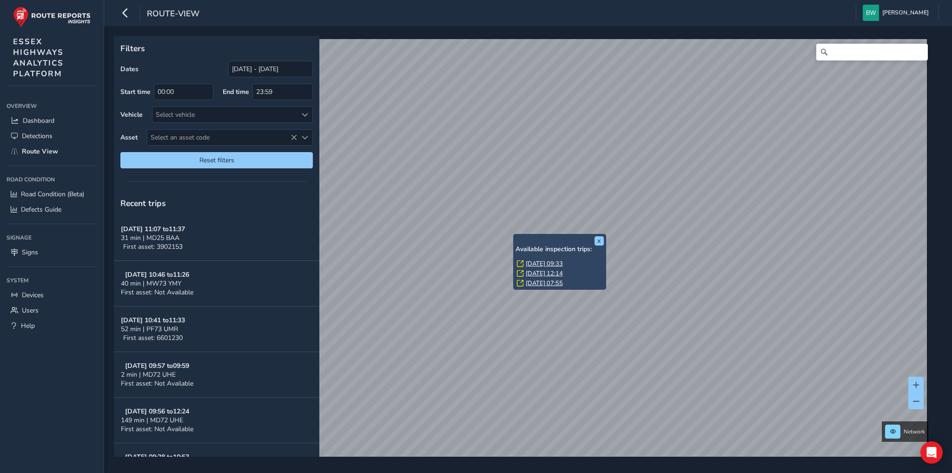
click at [530, 281] on link "Thu, 12 Jun, 07:55" at bounding box center [544, 283] width 37 height 8
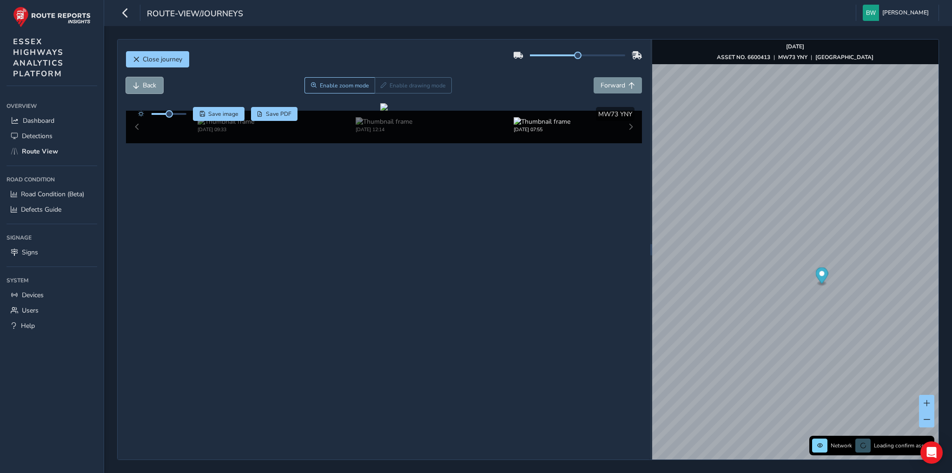
click at [150, 82] on span "Back" at bounding box center [149, 85] width 13 height 9
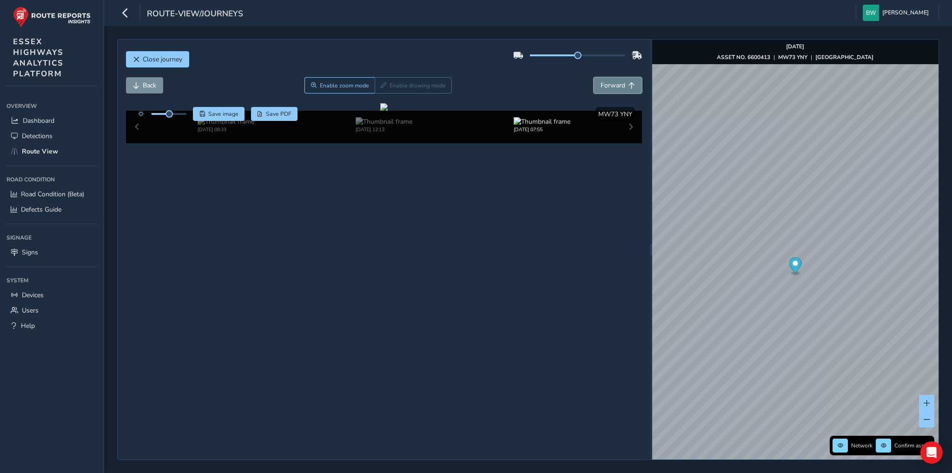
click at [598, 89] on button "Forward" at bounding box center [618, 85] width 48 height 16
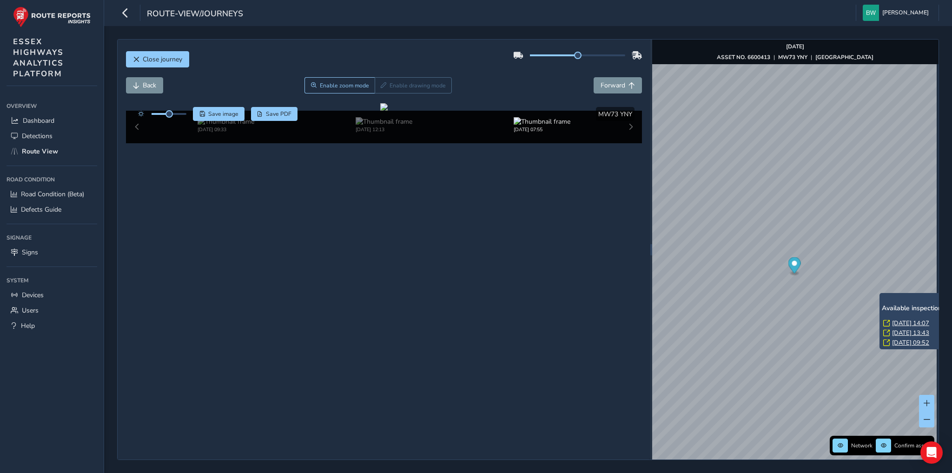
click at [903, 323] on link "Wed, 24 Sep, 14:07" at bounding box center [910, 323] width 37 height 8
